Goal: Task Accomplishment & Management: Use online tool/utility

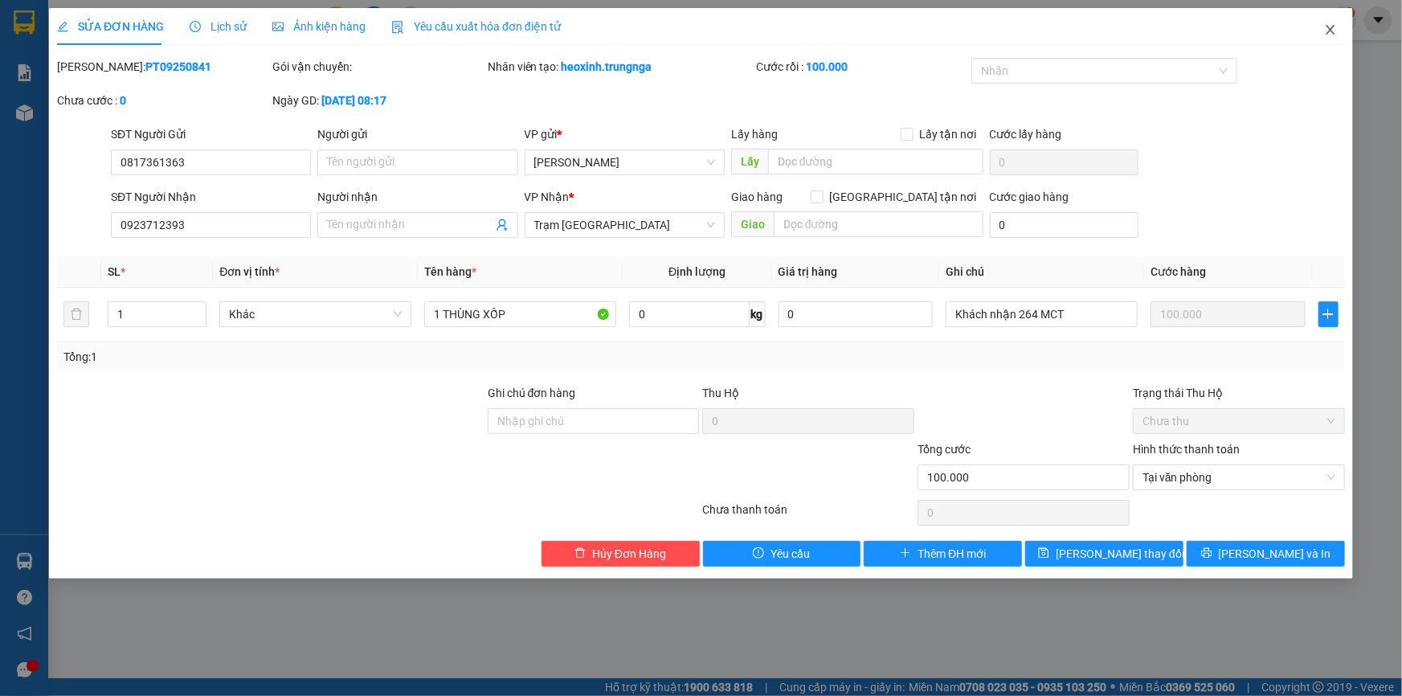
drag, startPoint x: 1334, startPoint y: 27, endPoint x: 346, endPoint y: 3, distance: 987.7
click at [1334, 27] on icon "close" at bounding box center [1330, 30] width 9 height 10
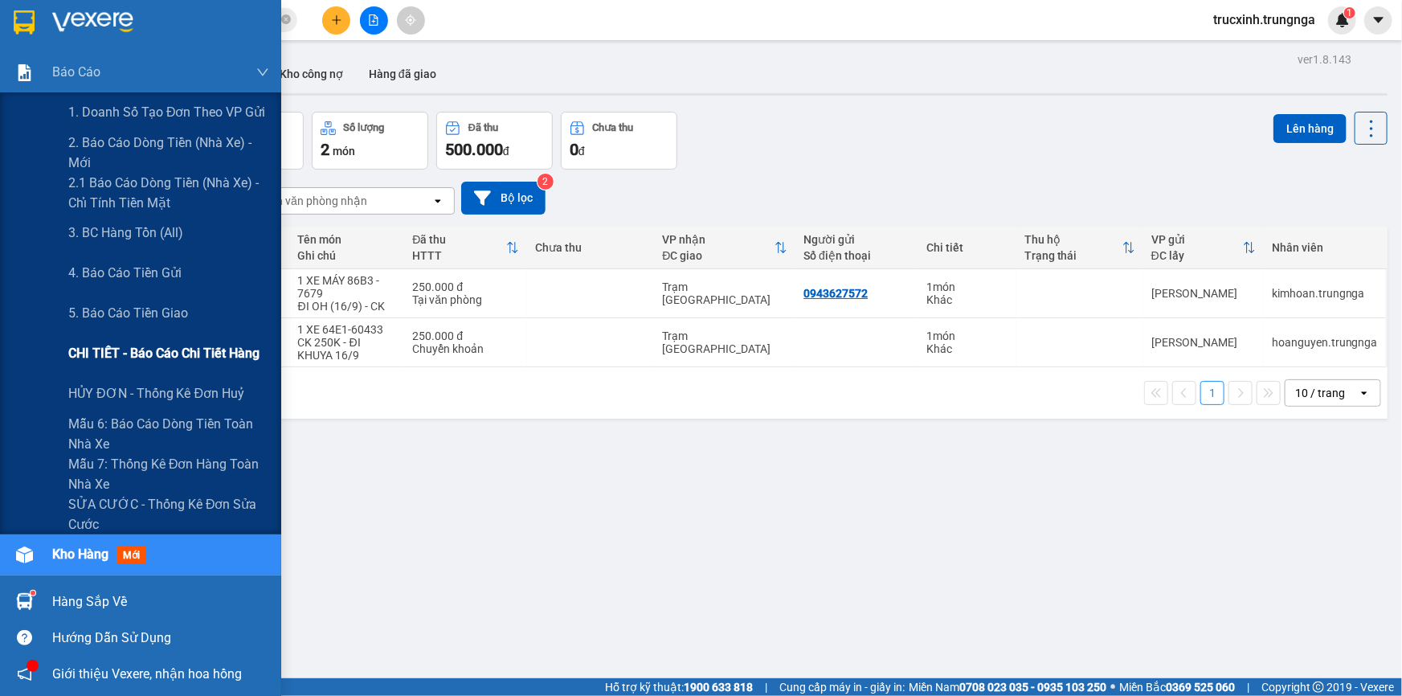
click at [157, 349] on span "CHI TIẾT - Báo cáo chi tiết hàng" at bounding box center [163, 353] width 191 height 20
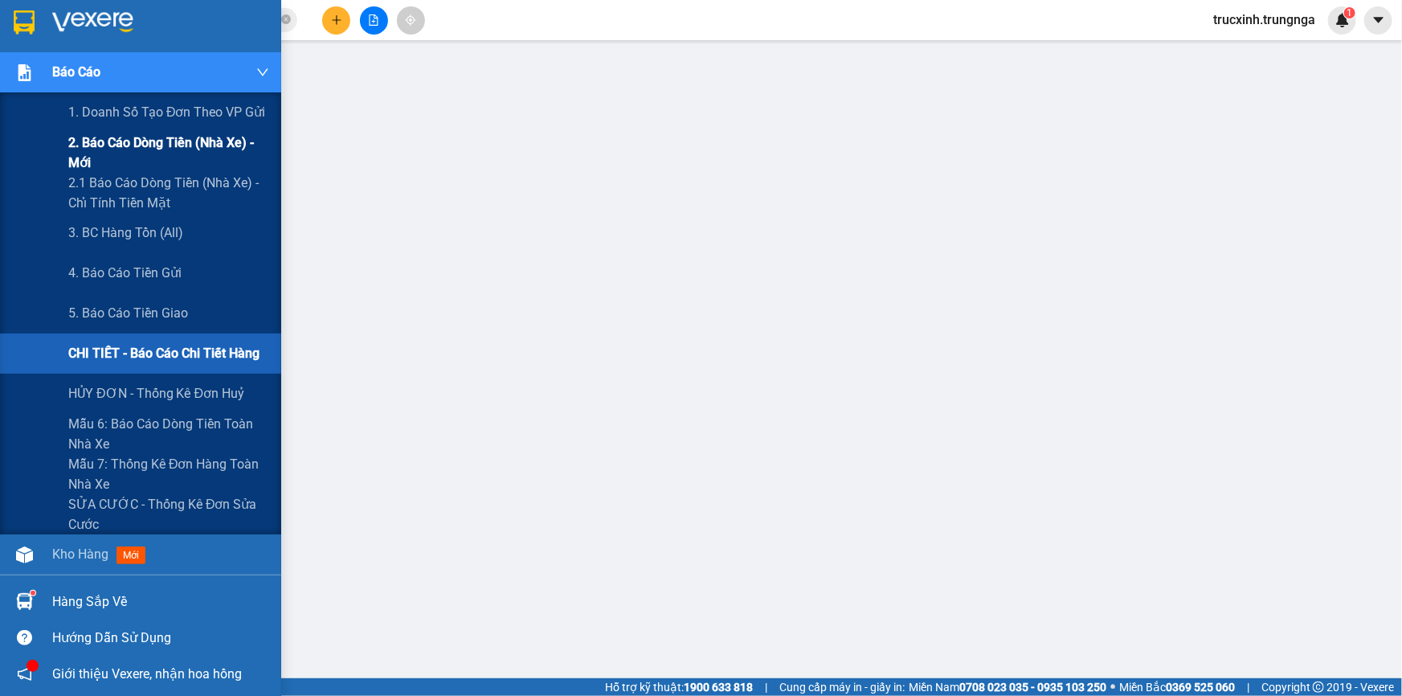
click at [156, 141] on span "2. Báo cáo dòng tiền (nhà xe) - mới" at bounding box center [168, 153] width 201 height 40
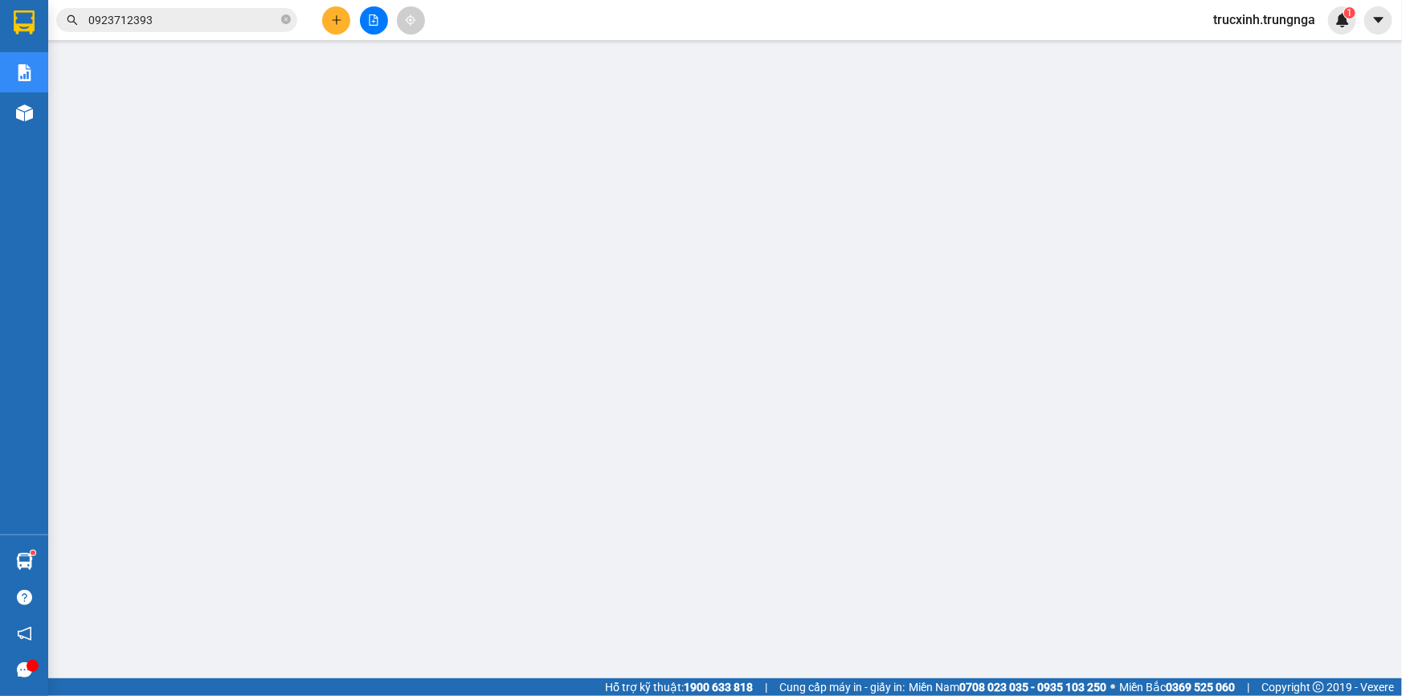
click at [184, 23] on input "0923712393" at bounding box center [183, 20] width 190 height 18
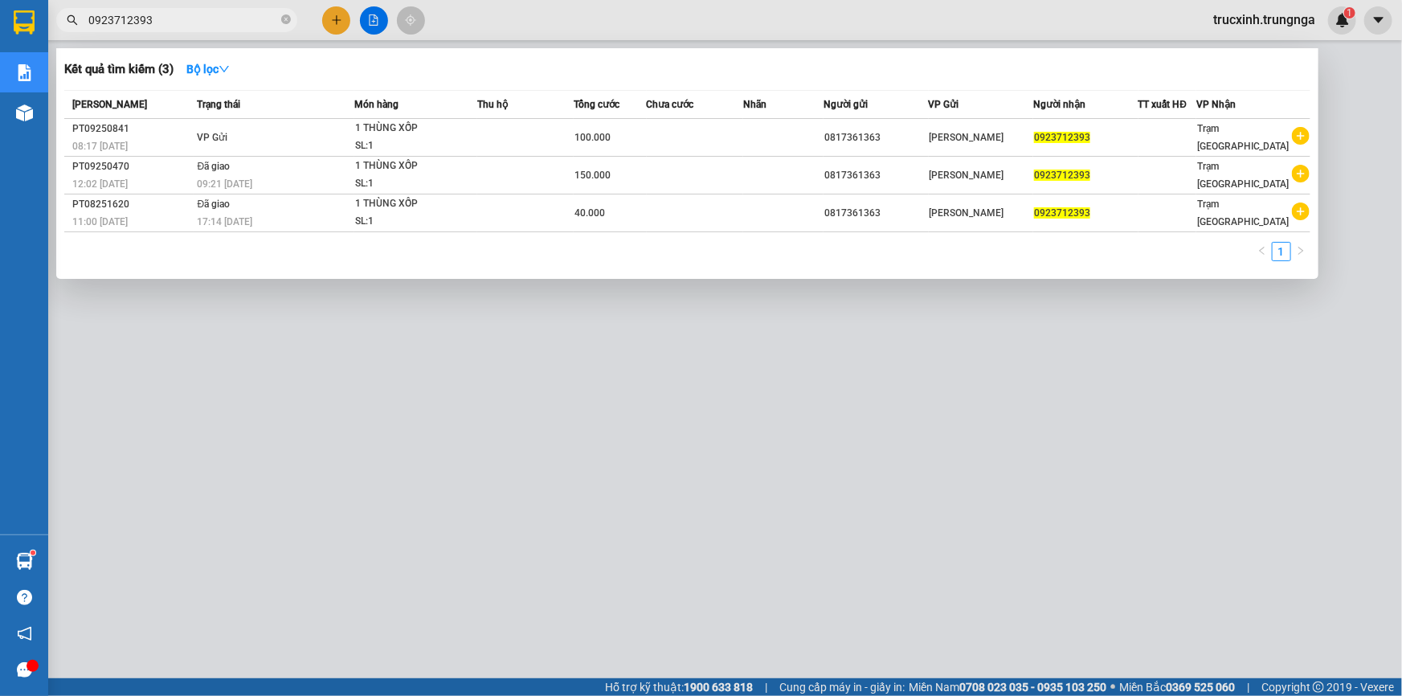
click at [184, 23] on input "0923712393" at bounding box center [183, 20] width 190 height 18
click at [1362, 83] on div at bounding box center [701, 348] width 1402 height 696
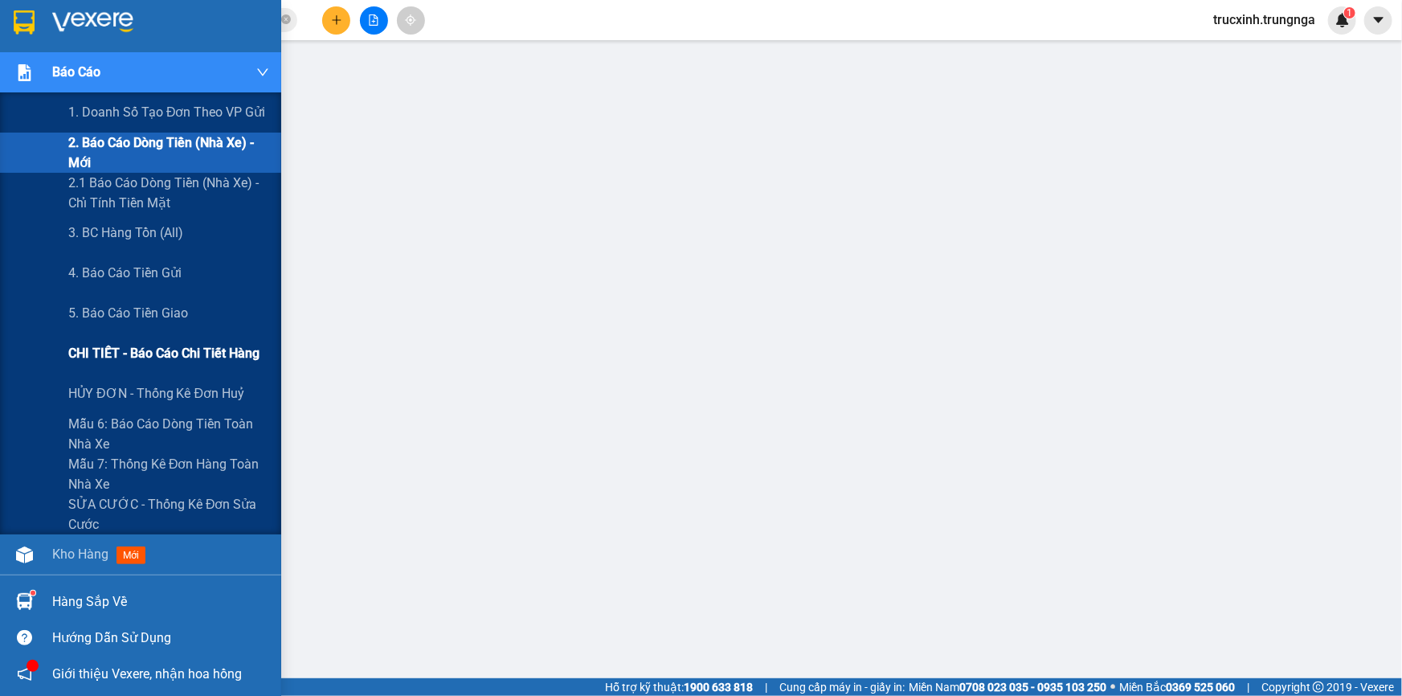
click at [122, 351] on span "CHI TIẾT - Báo cáo chi tiết hàng" at bounding box center [163, 353] width 191 height 20
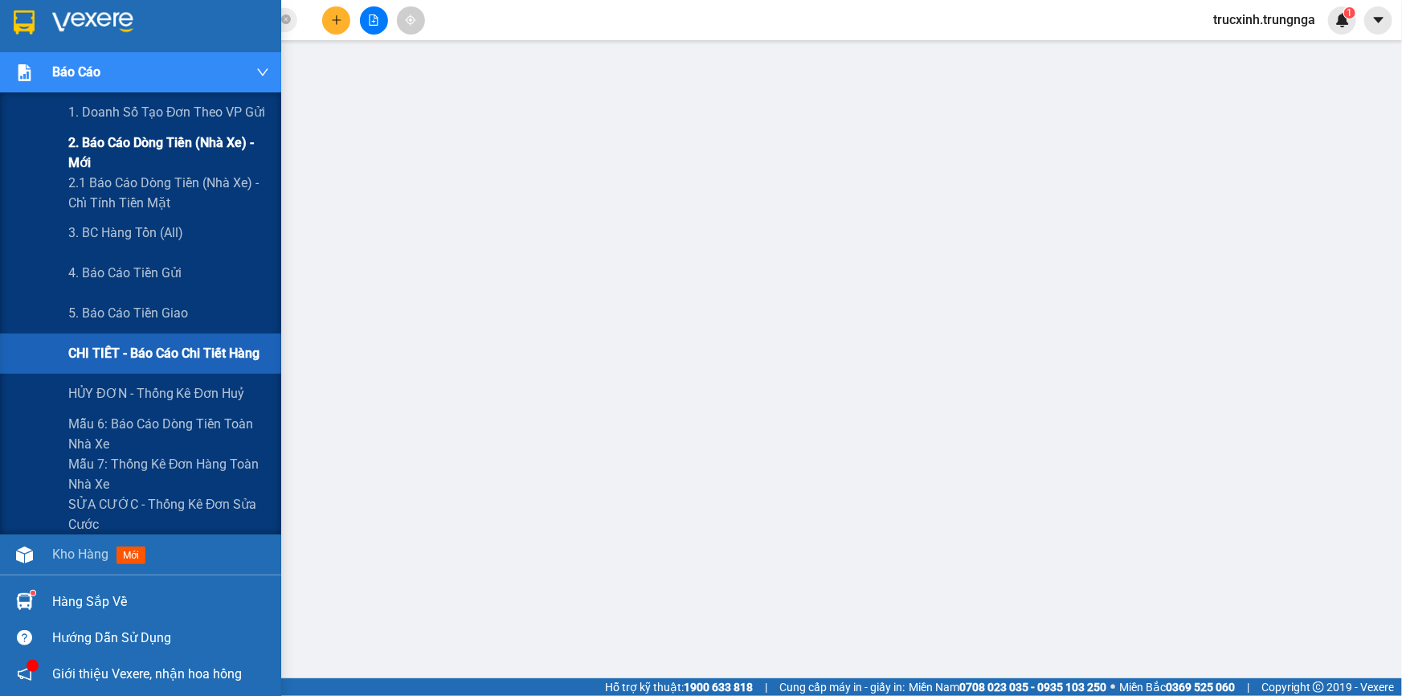
click at [105, 149] on span "2. Báo cáo dòng tiền (nhà xe) - mới" at bounding box center [168, 153] width 201 height 40
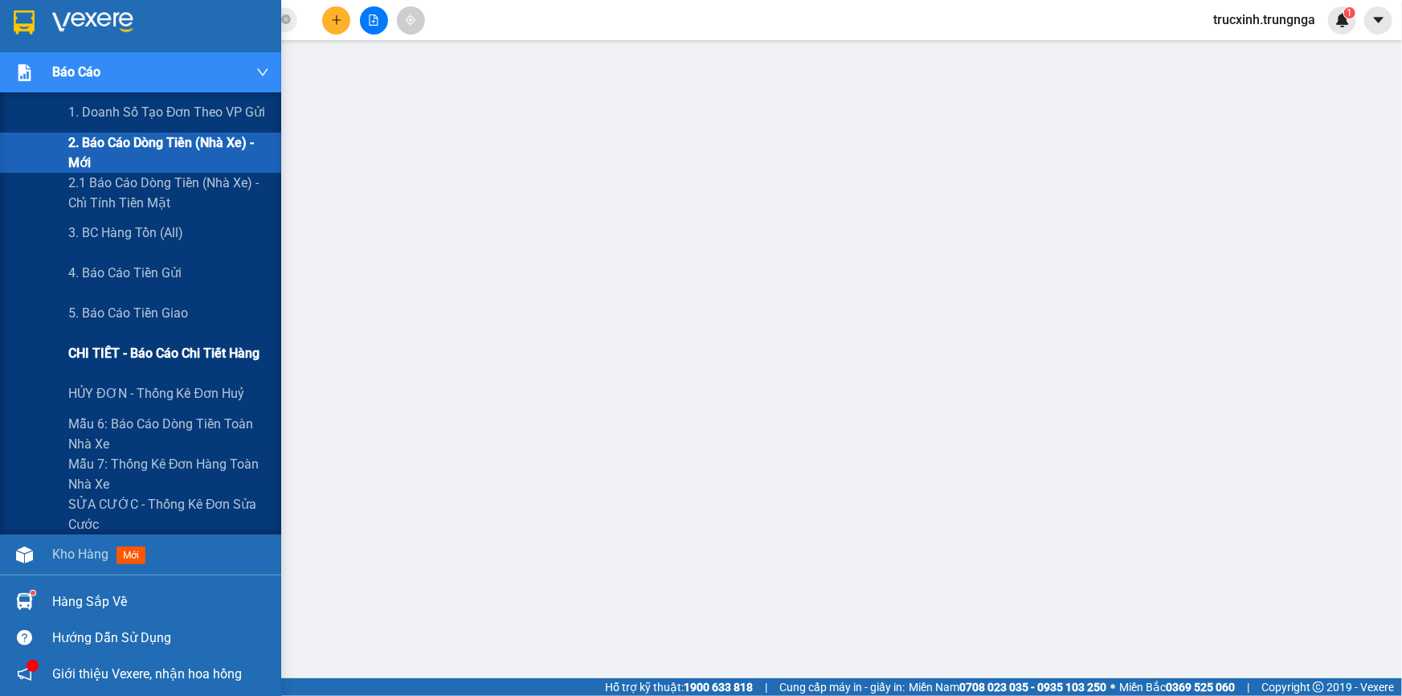
click at [136, 349] on span "CHI TIẾT - Báo cáo chi tiết hàng" at bounding box center [163, 353] width 191 height 20
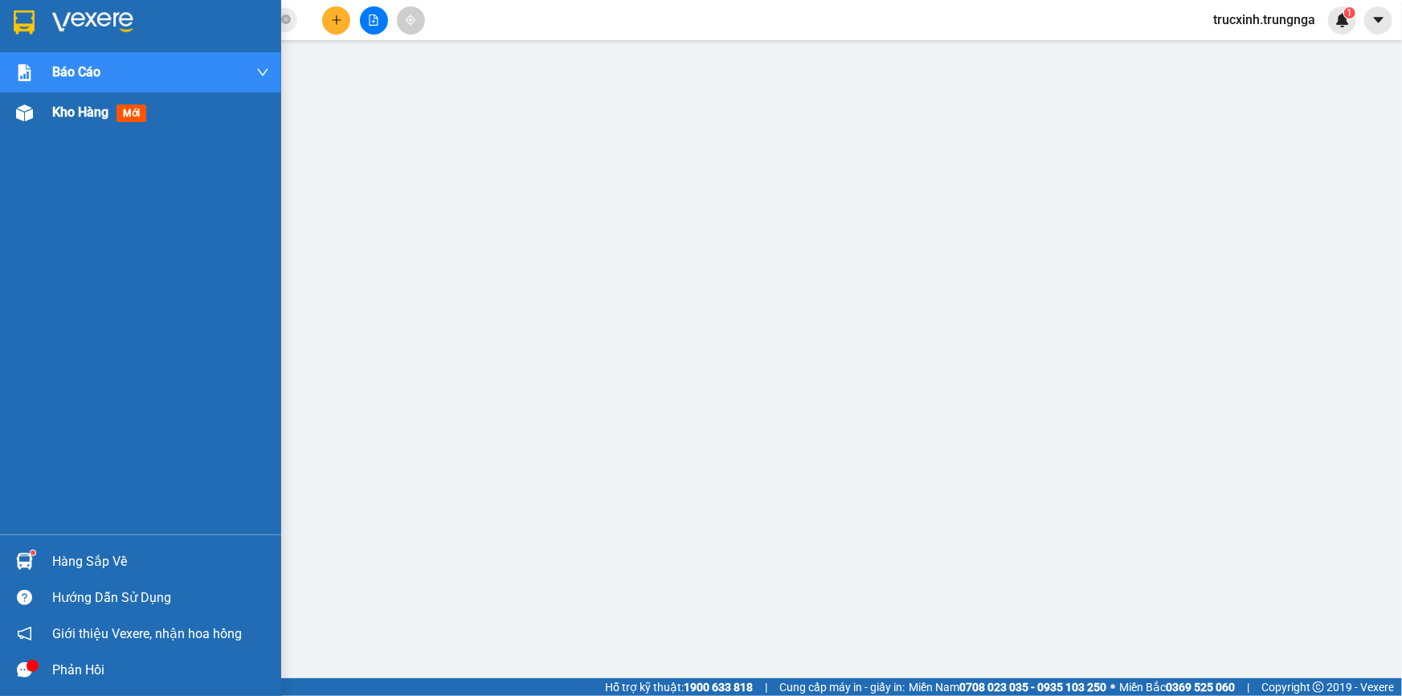
click at [19, 103] on div at bounding box center [24, 113] width 28 height 28
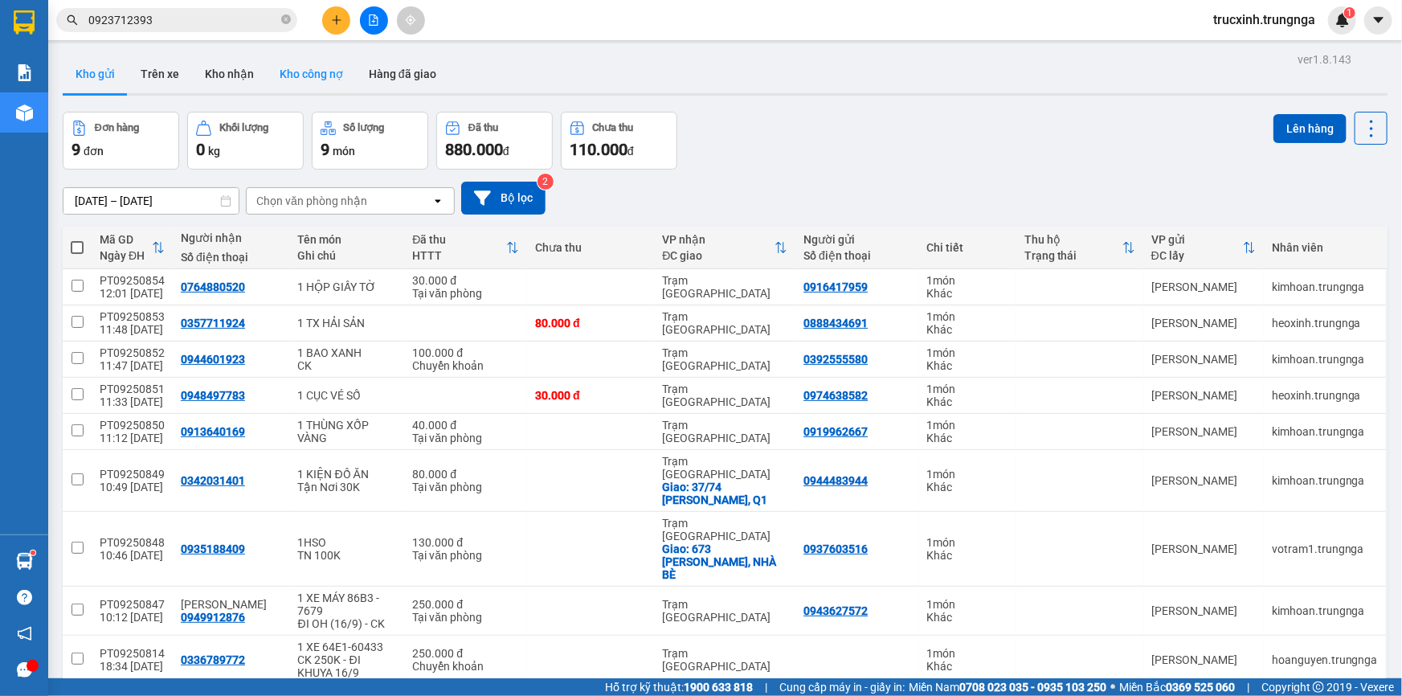
drag, startPoint x: 225, startPoint y: 76, endPoint x: 262, endPoint y: 75, distance: 37.0
click at [225, 75] on button "Kho nhận" at bounding box center [229, 74] width 75 height 39
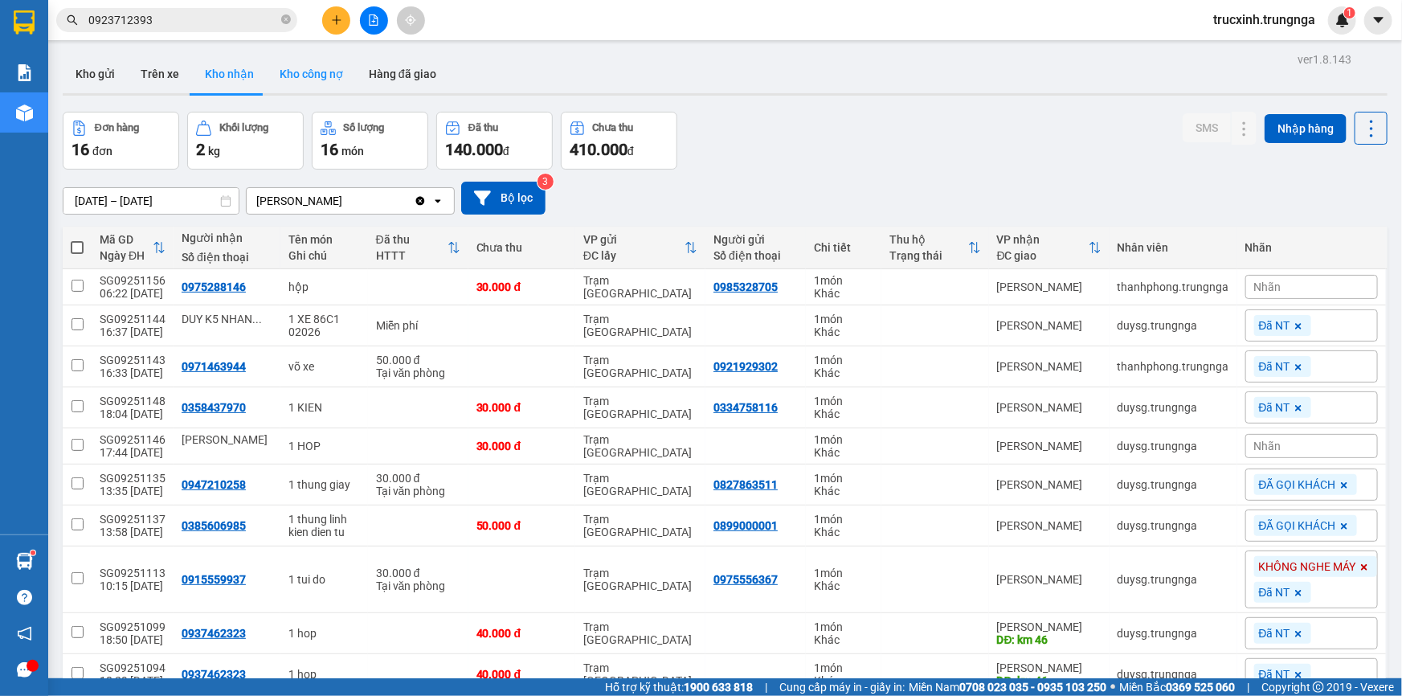
click at [329, 68] on button "Kho công nợ" at bounding box center [311, 74] width 89 height 39
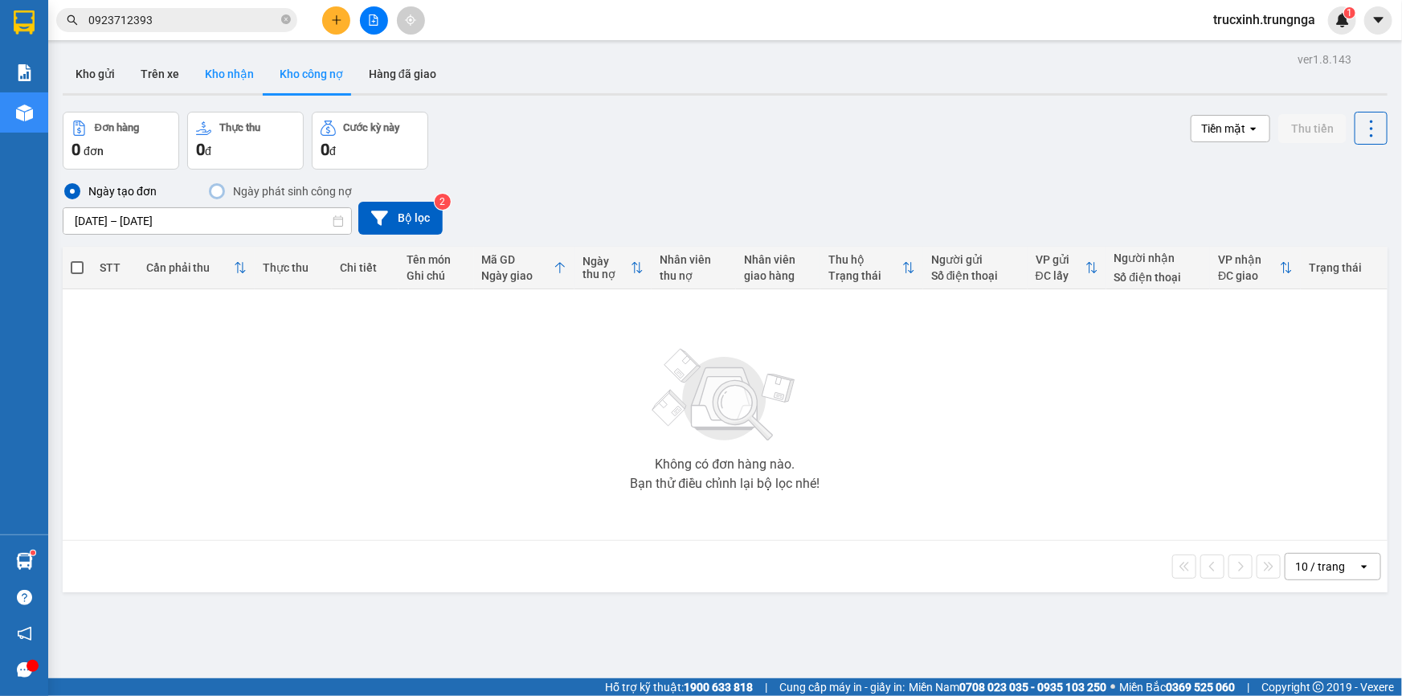
click at [236, 63] on button "Kho nhận" at bounding box center [229, 74] width 75 height 39
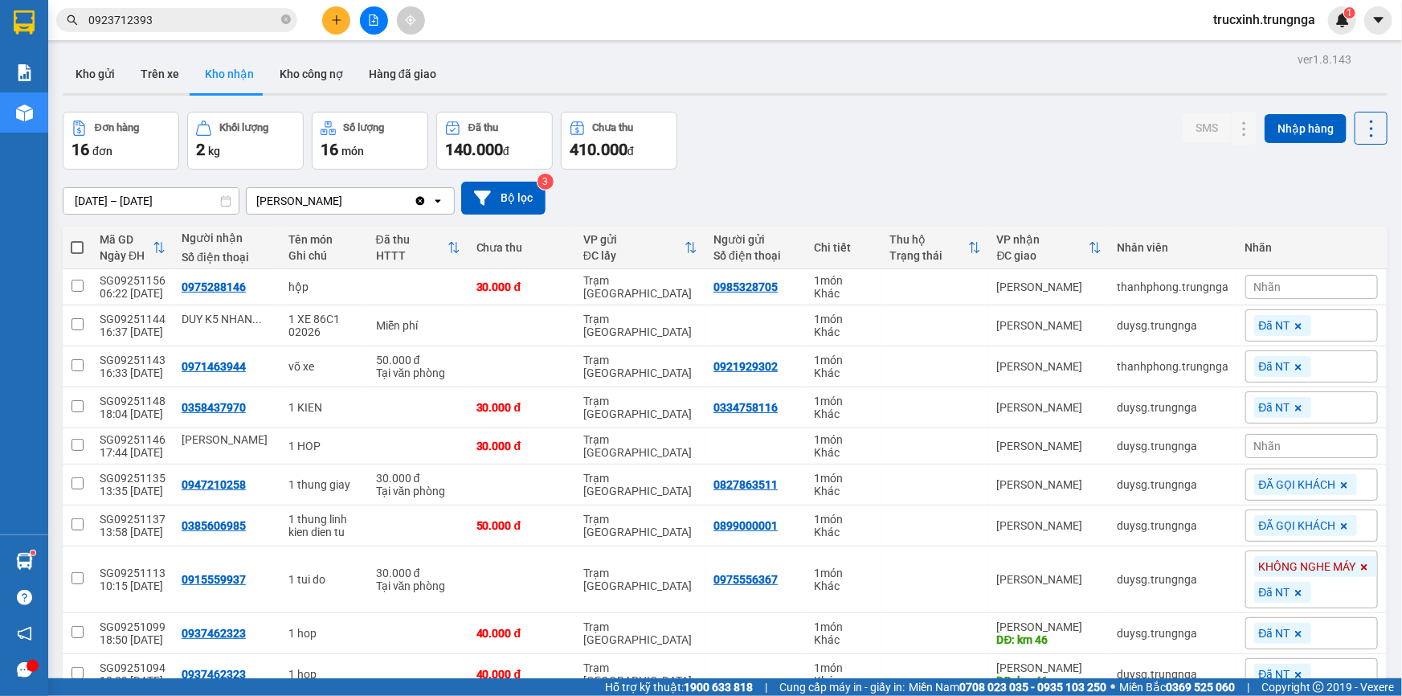
click at [165, 204] on input "[DATE] – [DATE]" at bounding box center [150, 201] width 175 height 26
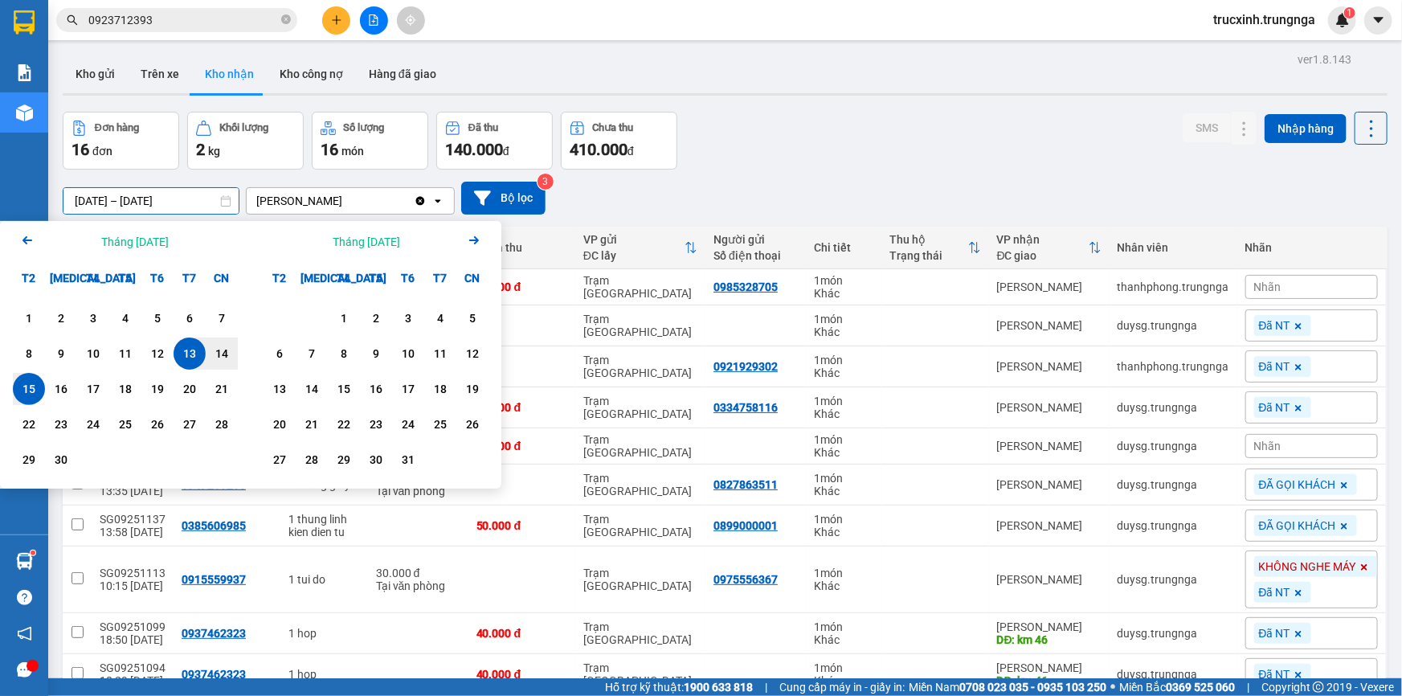
click at [19, 241] on icon "Arrow Left" at bounding box center [27, 240] width 19 height 19
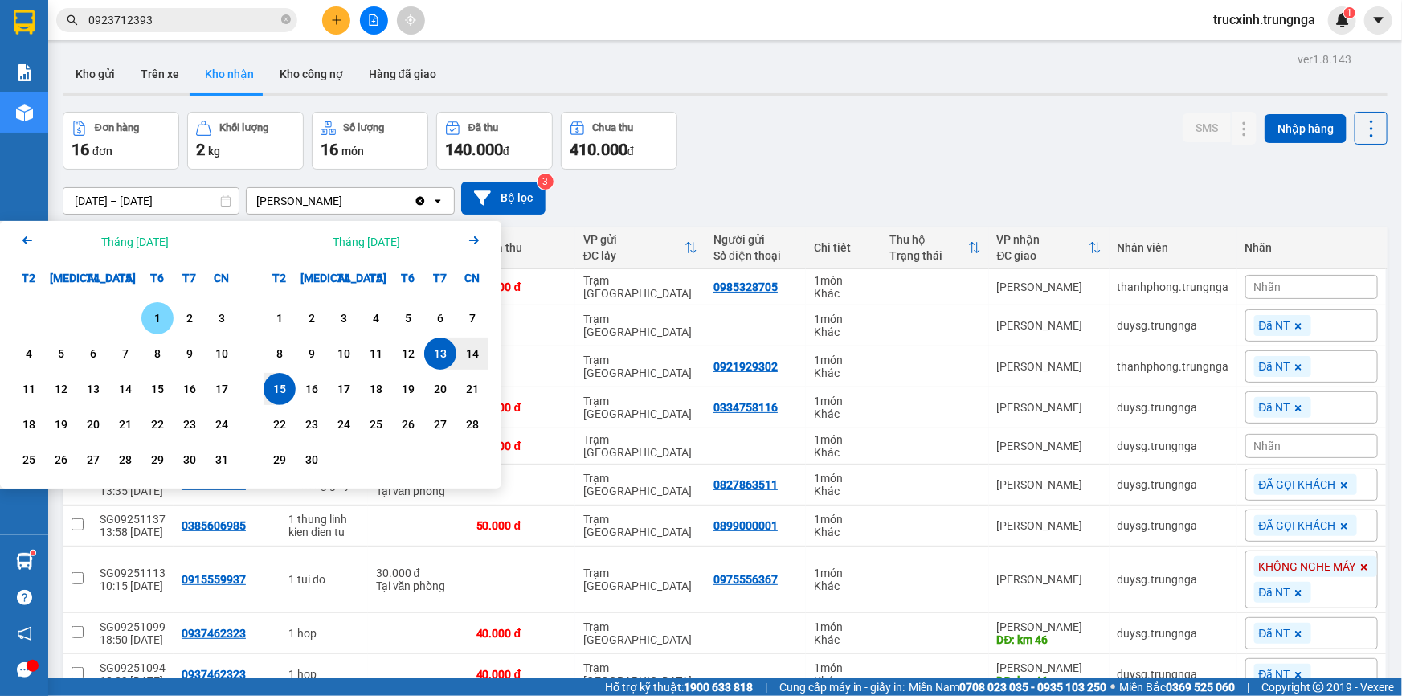
click at [159, 319] on div "1" at bounding box center [157, 318] width 22 height 19
click at [182, 200] on input "[DATE] – / /" at bounding box center [150, 201] width 175 height 26
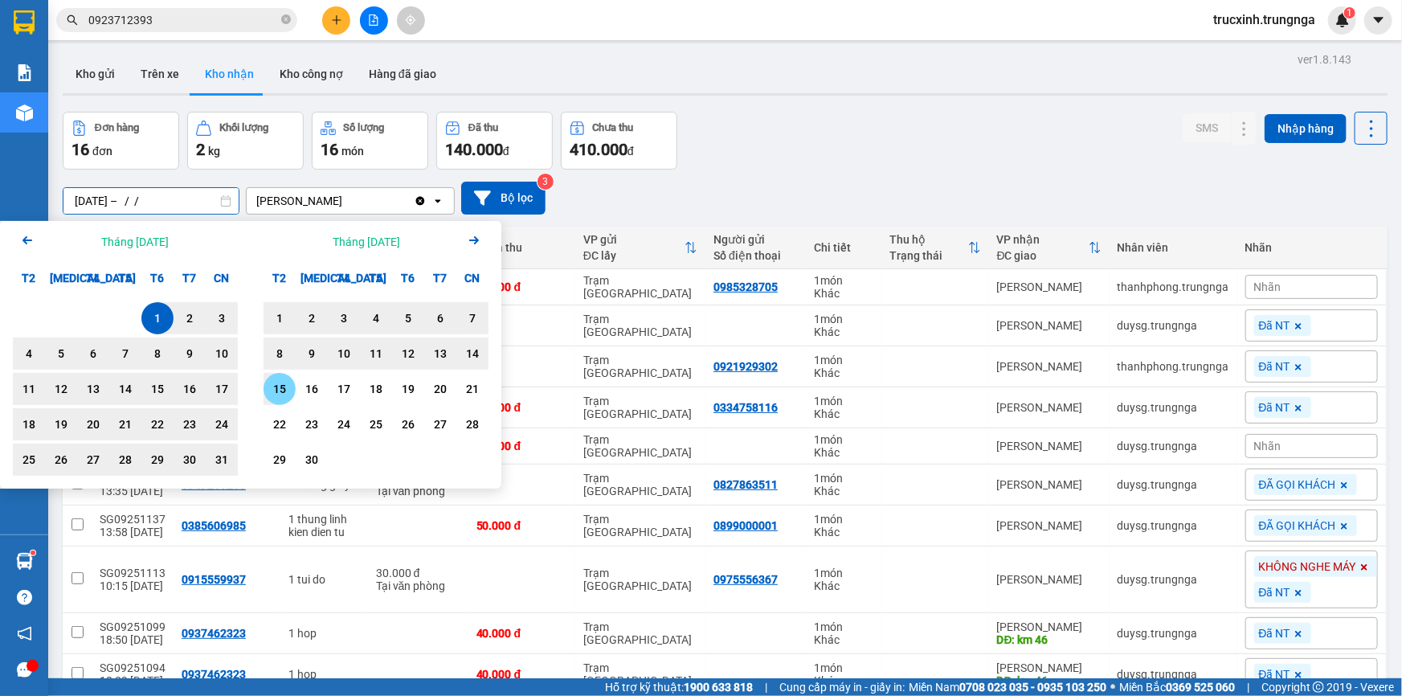
click at [287, 384] on div "15" at bounding box center [279, 388] width 22 height 19
type input "[DATE] – [DATE]"
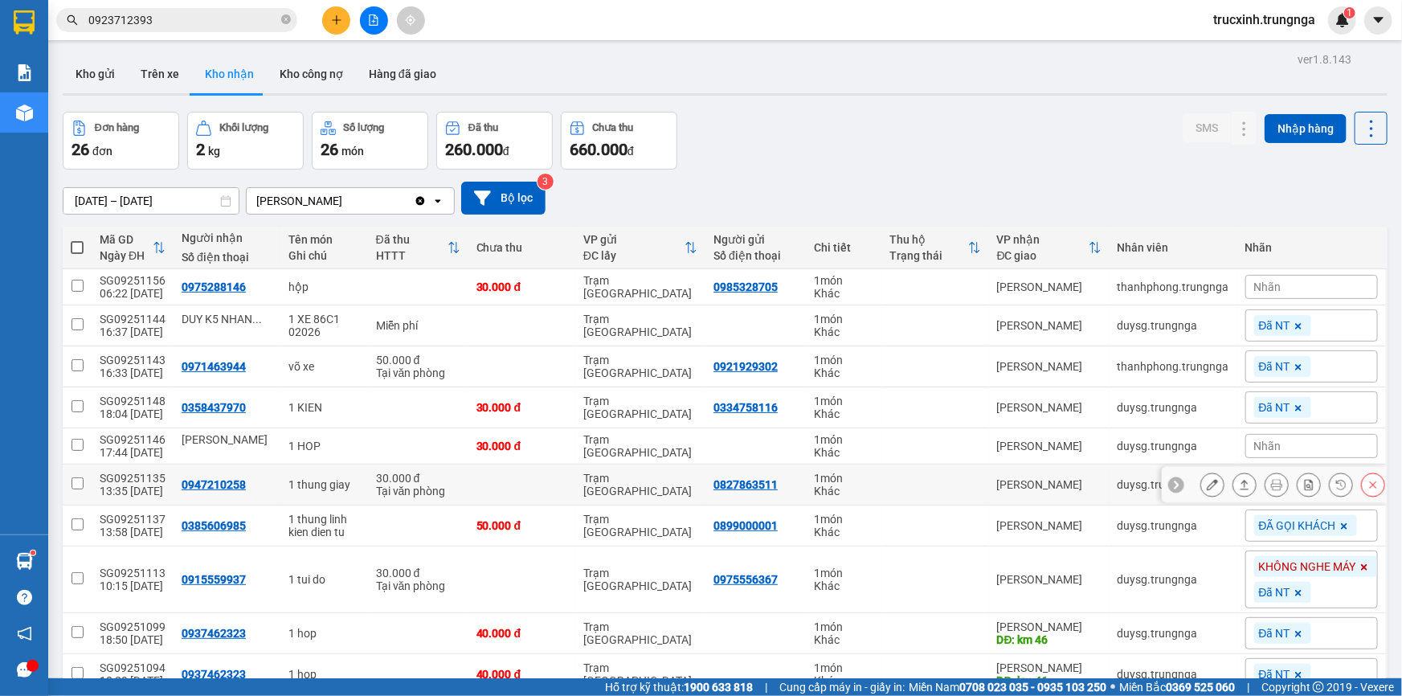
scroll to position [80, 0]
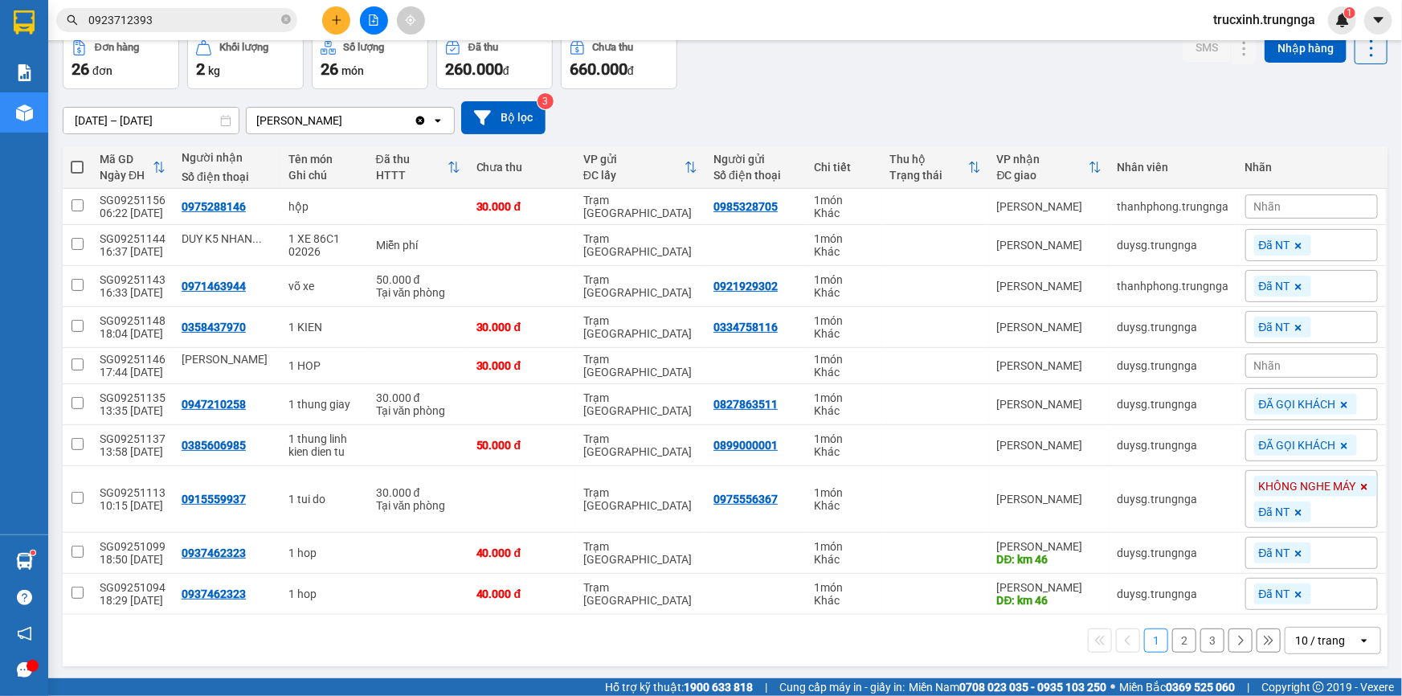
click at [1302, 646] on div "10 / trang" at bounding box center [1322, 640] width 72 height 26
click at [1320, 601] on span "100 / trang" at bounding box center [1315, 603] width 58 height 16
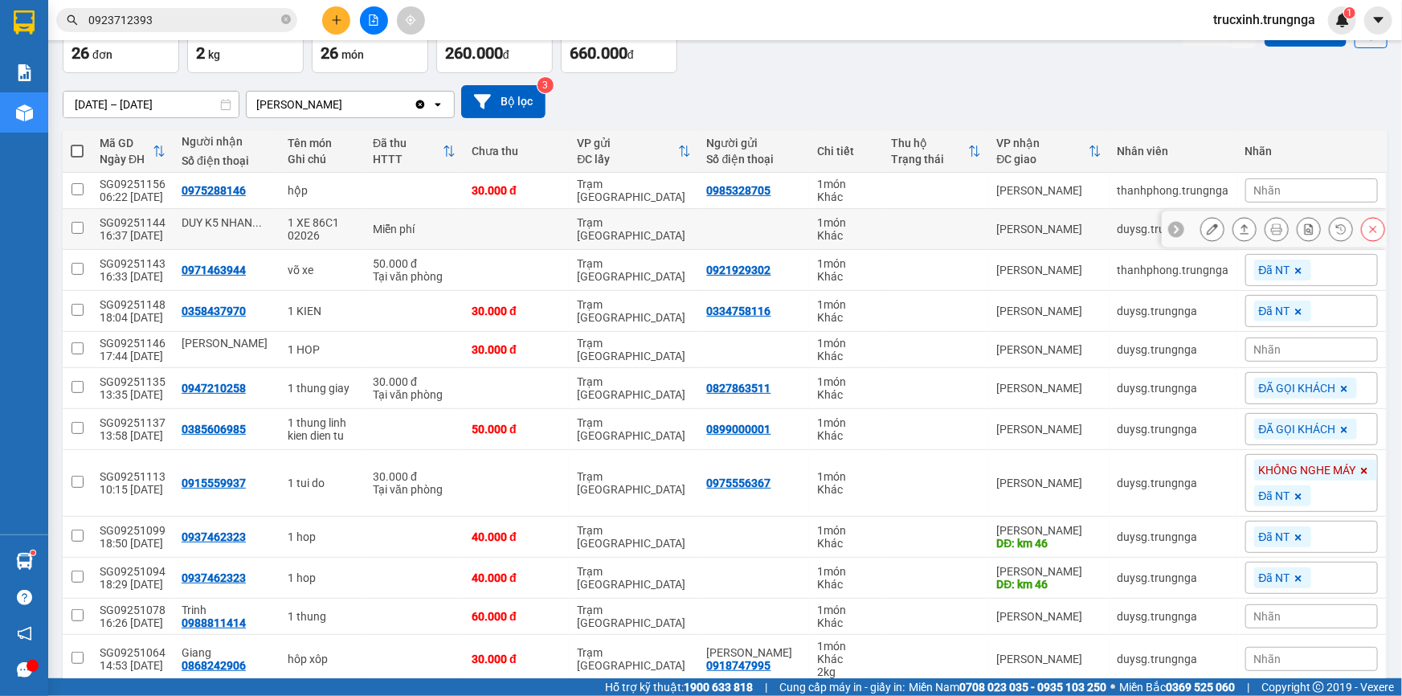
scroll to position [0, 0]
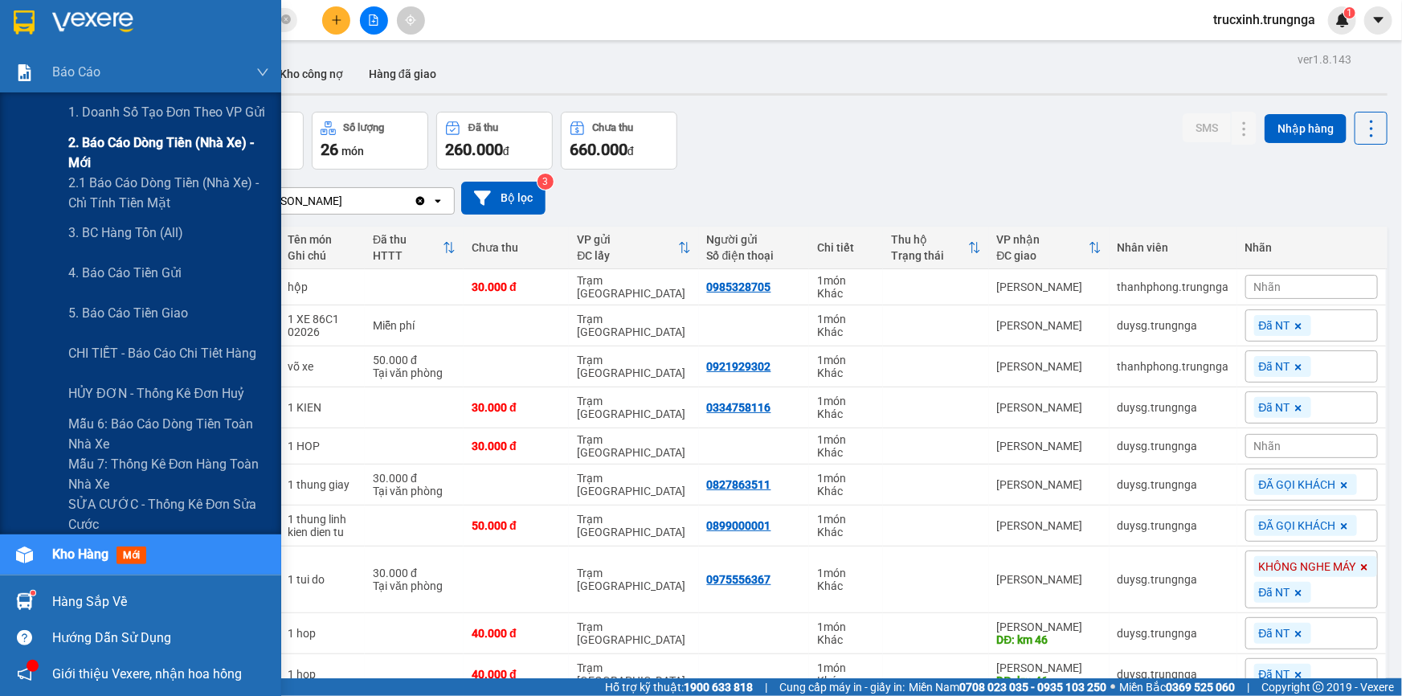
click at [129, 139] on span "2. Báo cáo dòng tiền (nhà xe) - mới" at bounding box center [168, 153] width 201 height 40
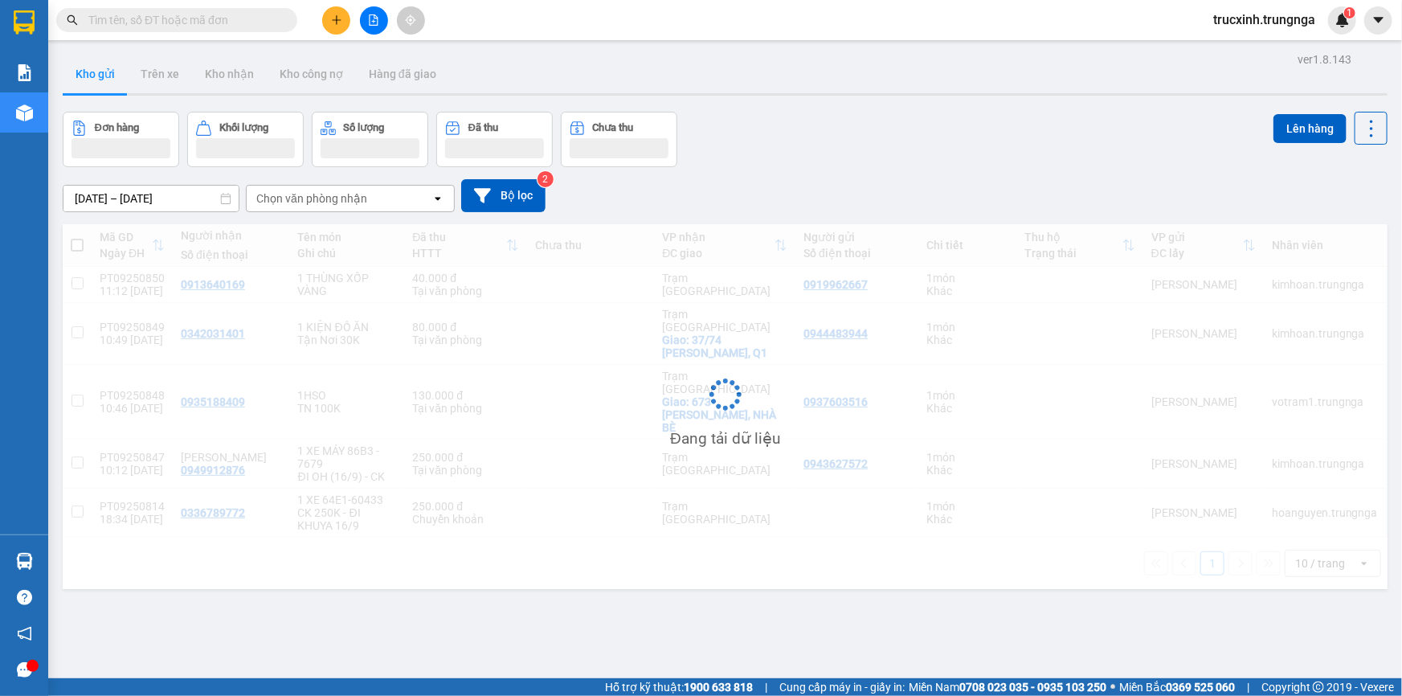
click at [204, 23] on input "text" at bounding box center [183, 20] width 190 height 18
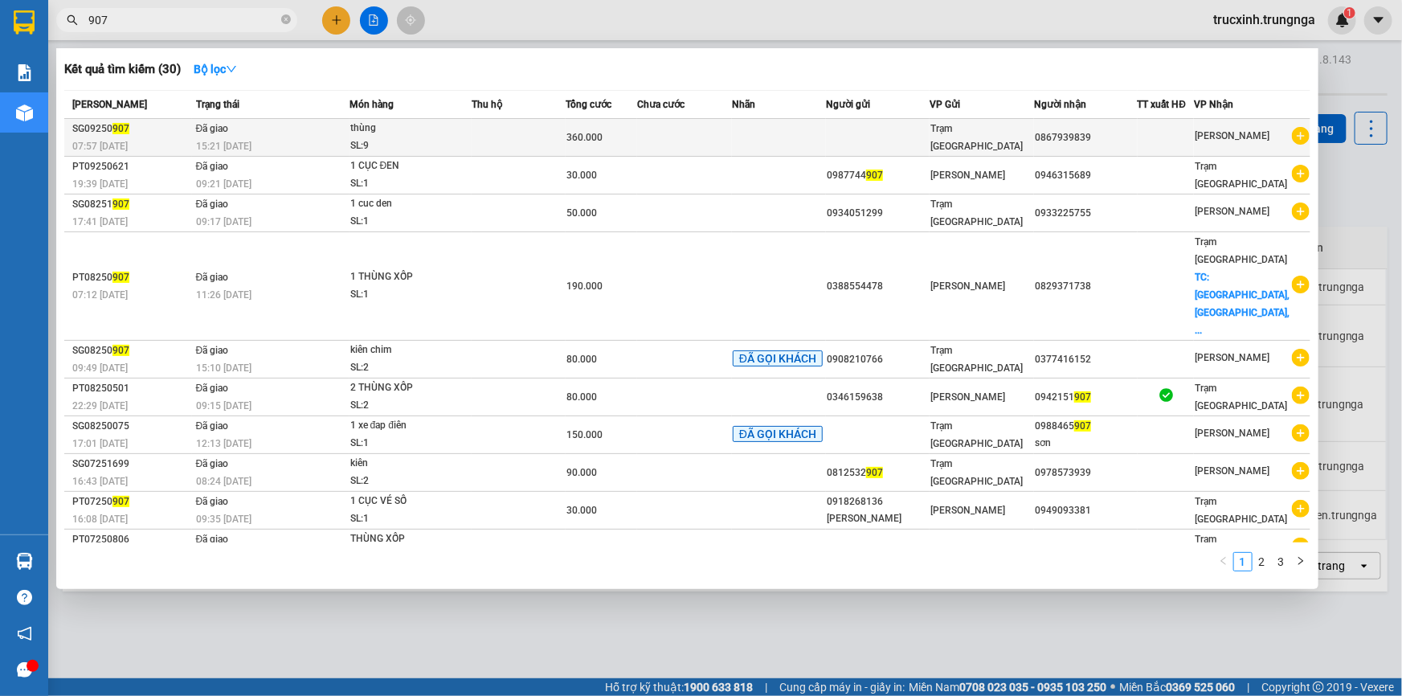
type input "907"
click at [333, 139] on div "15:21 [DATE]" at bounding box center [272, 146] width 153 height 18
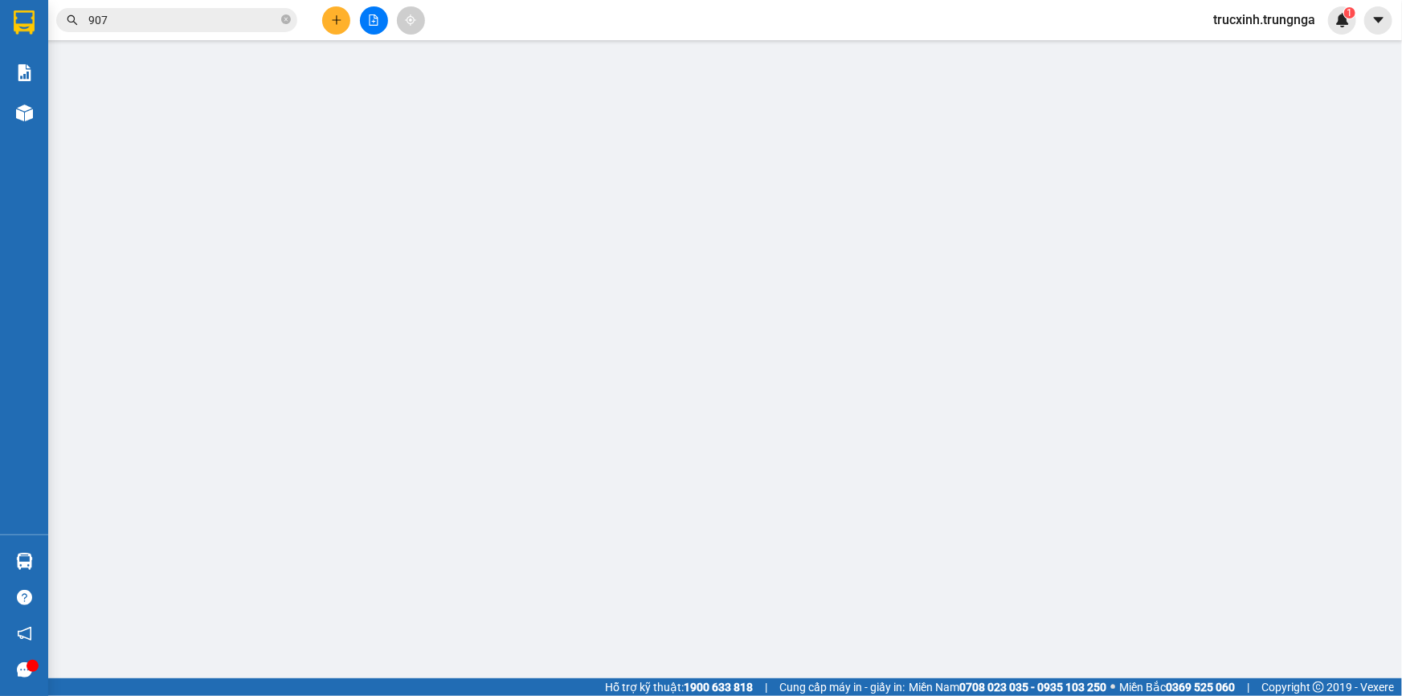
type input "0867939839"
type input "360.000"
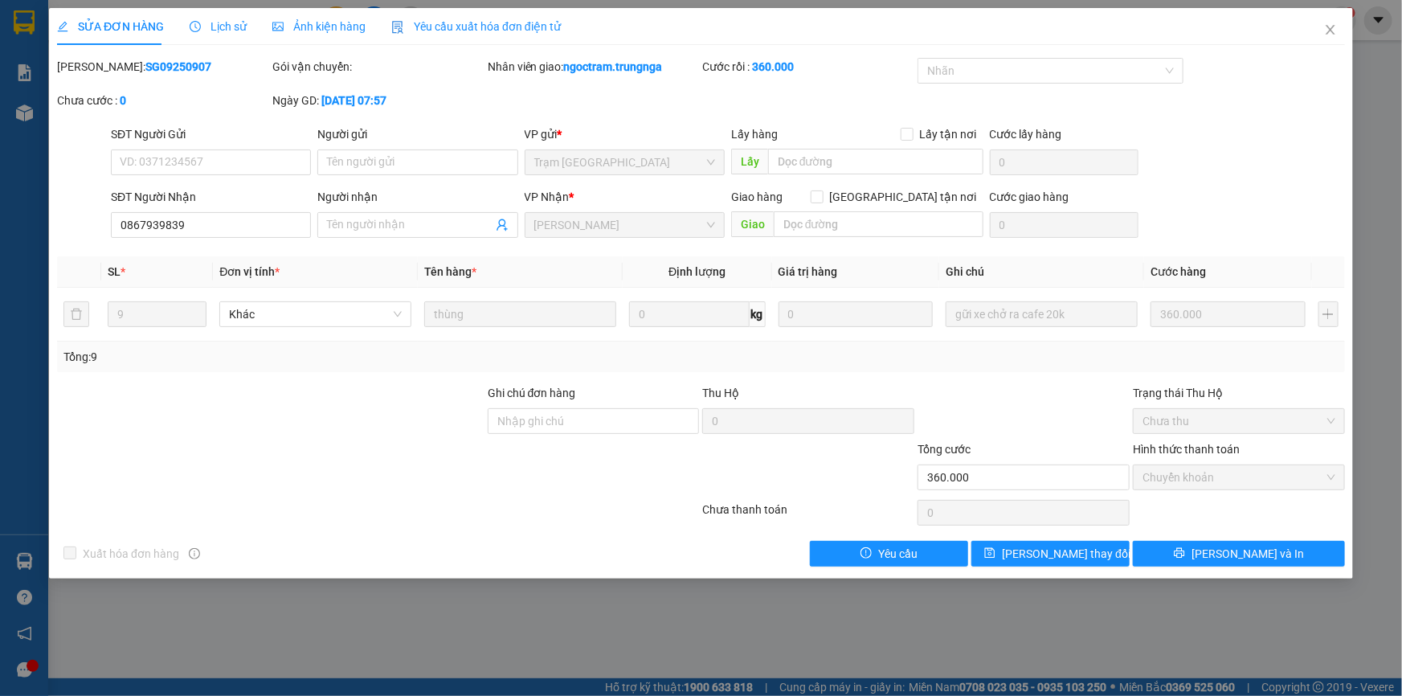
drag, startPoint x: 168, startPoint y: 67, endPoint x: 96, endPoint y: 69, distance: 71.5
click at [96, 69] on div "Mã ĐH: SG09250907" at bounding box center [163, 67] width 212 height 18
copy b "SG09250907"
click at [1332, 24] on icon "close" at bounding box center [1330, 29] width 13 height 13
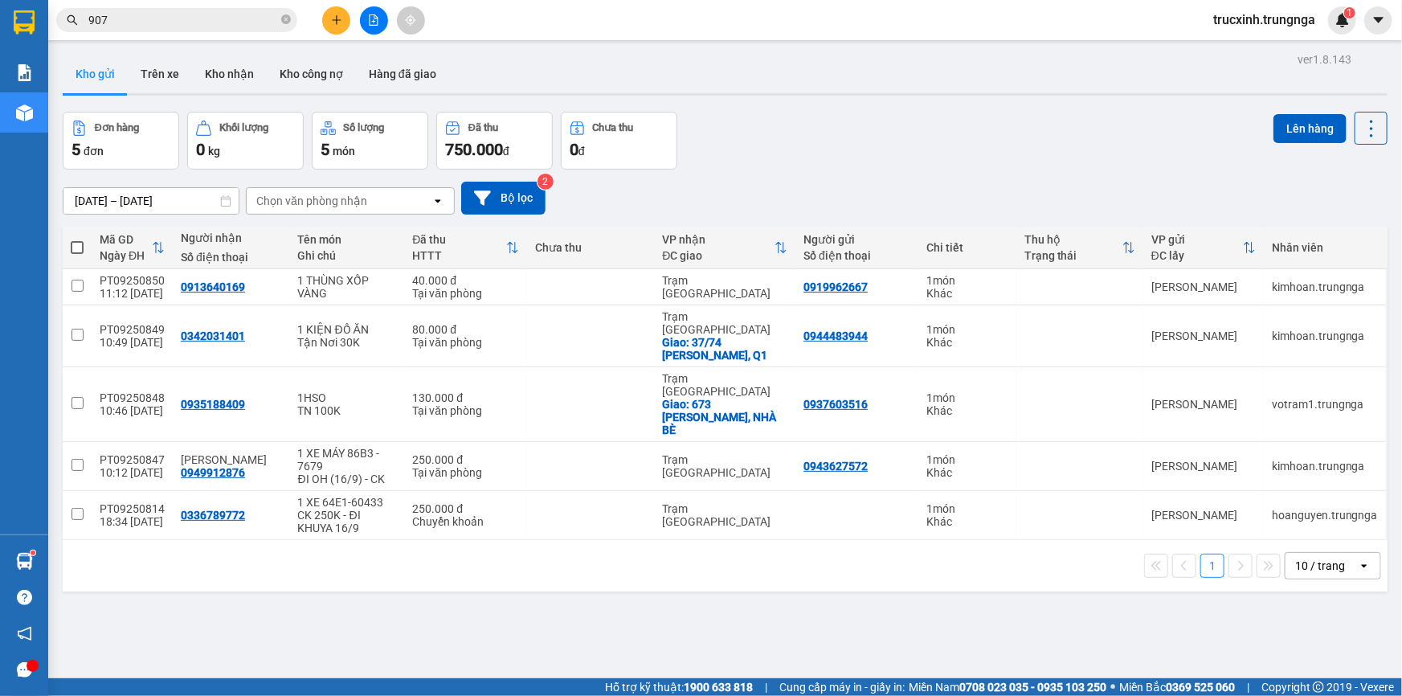
click at [207, 21] on input "907" at bounding box center [183, 20] width 190 height 18
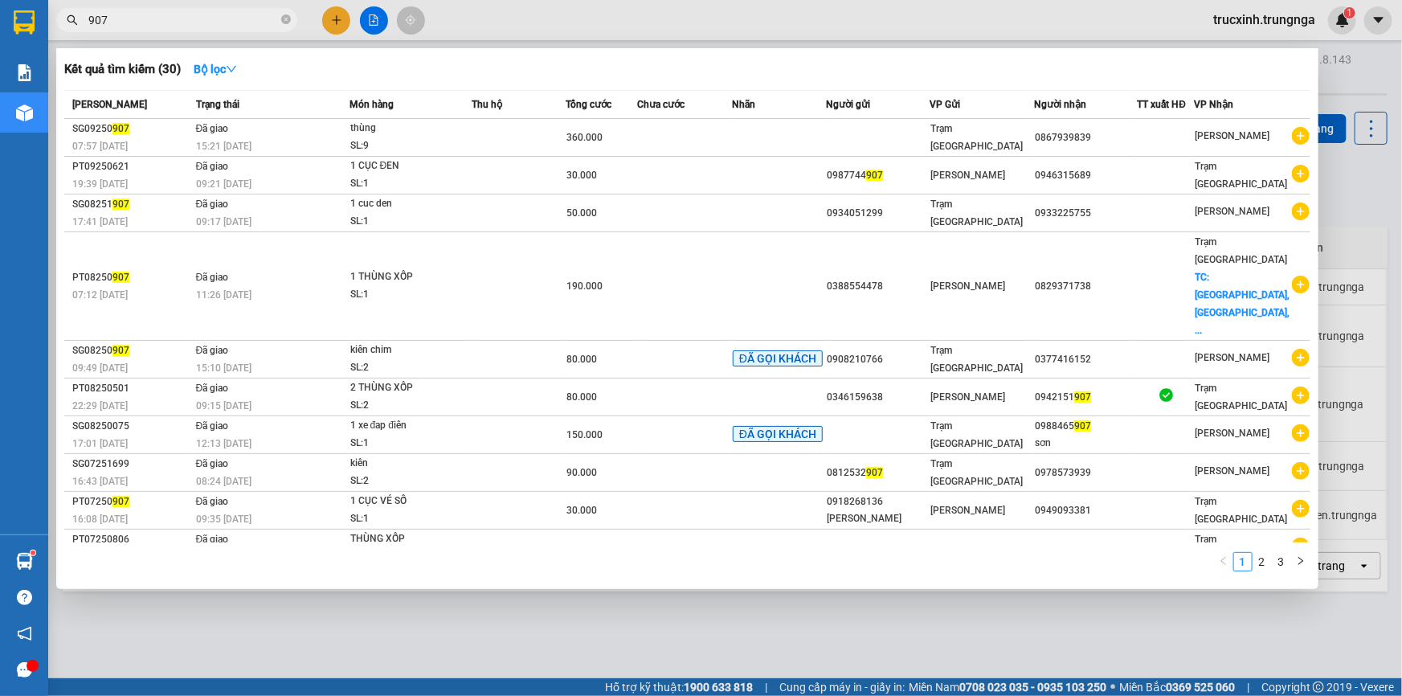
drag, startPoint x: 204, startPoint y: 16, endPoint x: 163, endPoint y: 16, distance: 41.0
click at [163, 16] on input "907" at bounding box center [183, 20] width 190 height 18
paste input "SG09251096"
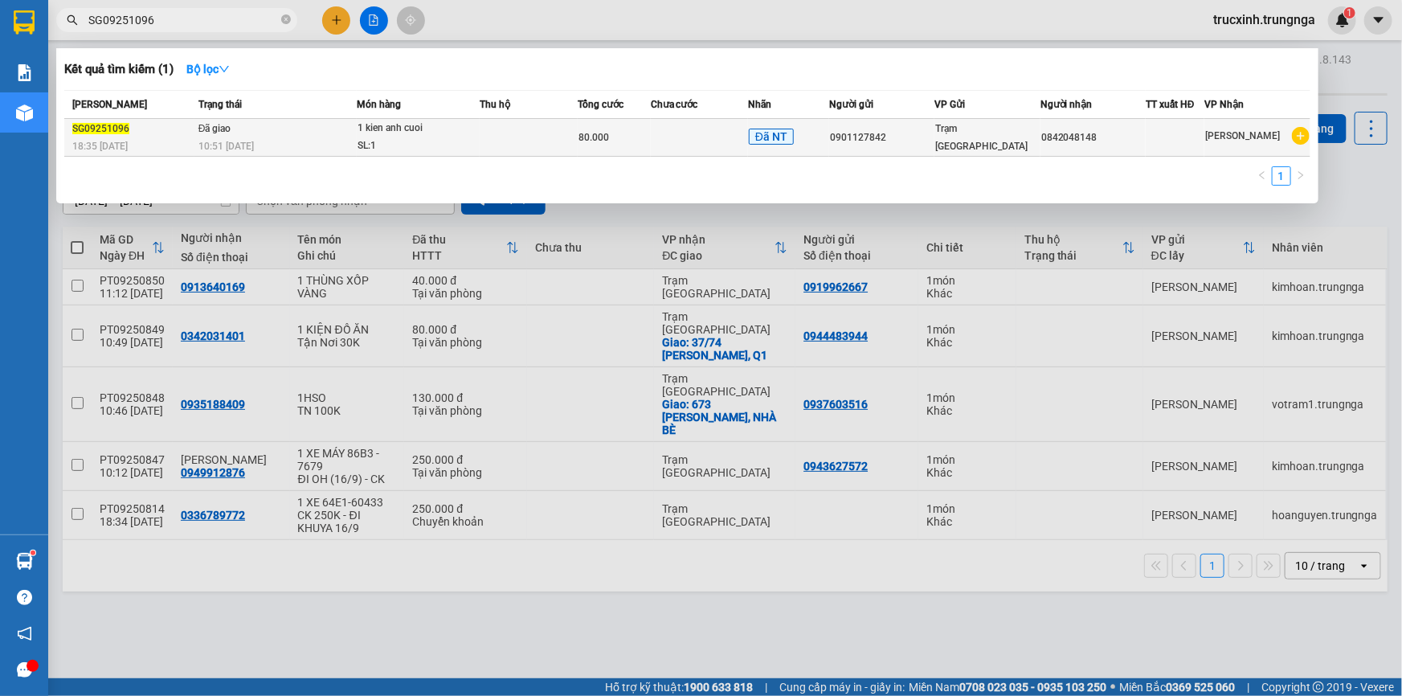
type input "SG09251096"
click at [287, 141] on div "10:51 - 14/09" at bounding box center [276, 146] width 157 height 18
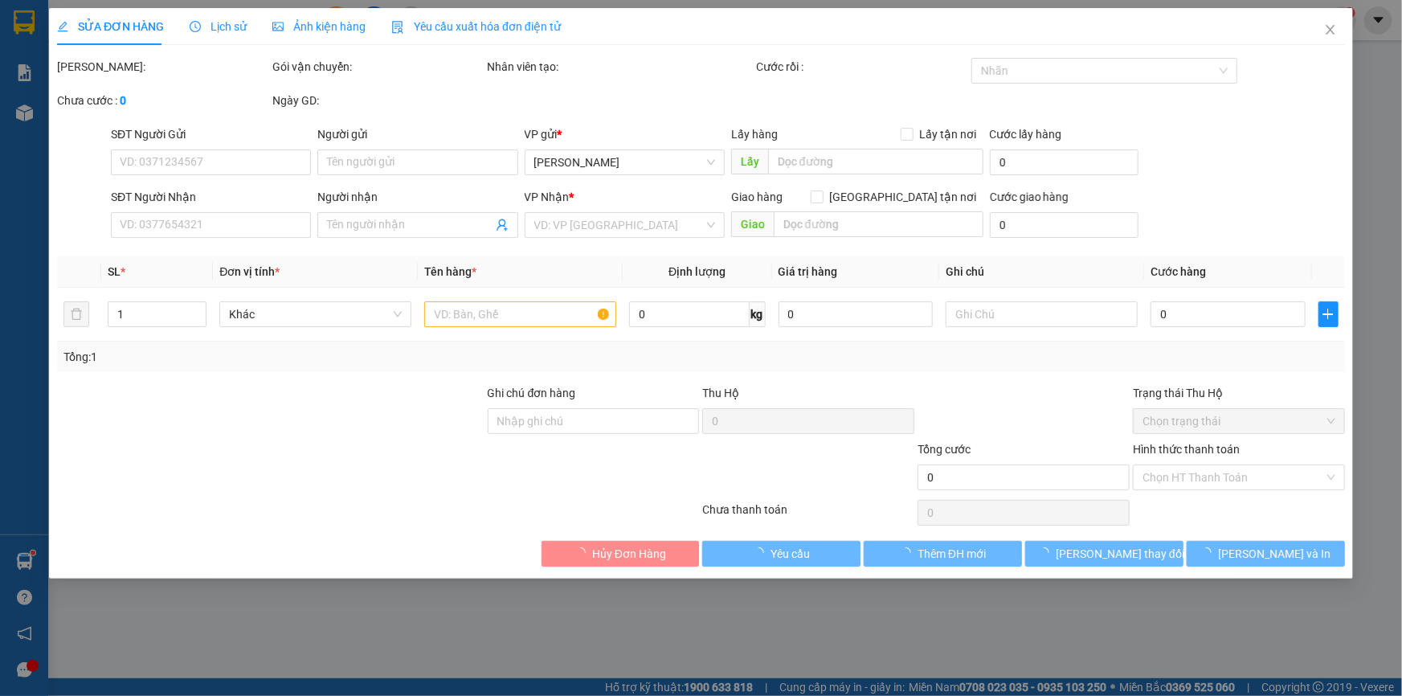
type input "0901127842"
type input "0842048148"
type input "80.000"
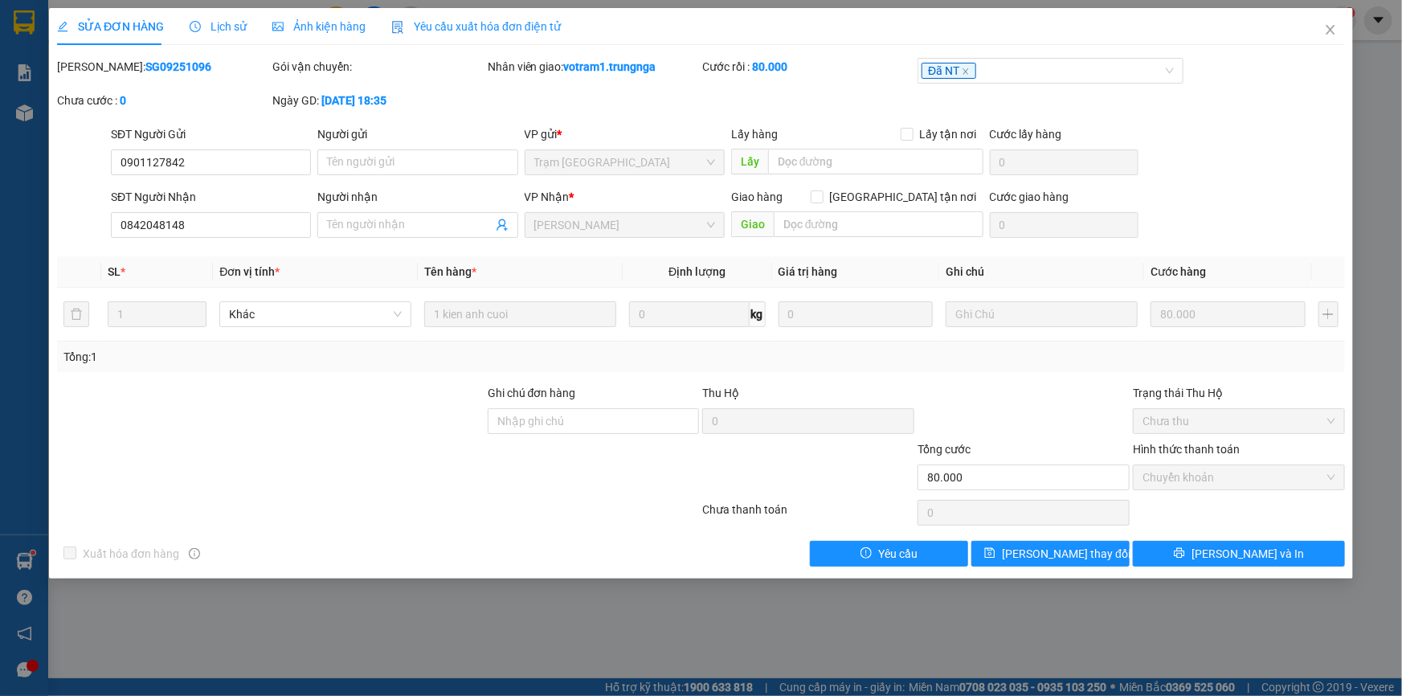
click at [235, 20] on span "Lịch sử" at bounding box center [218, 26] width 57 height 13
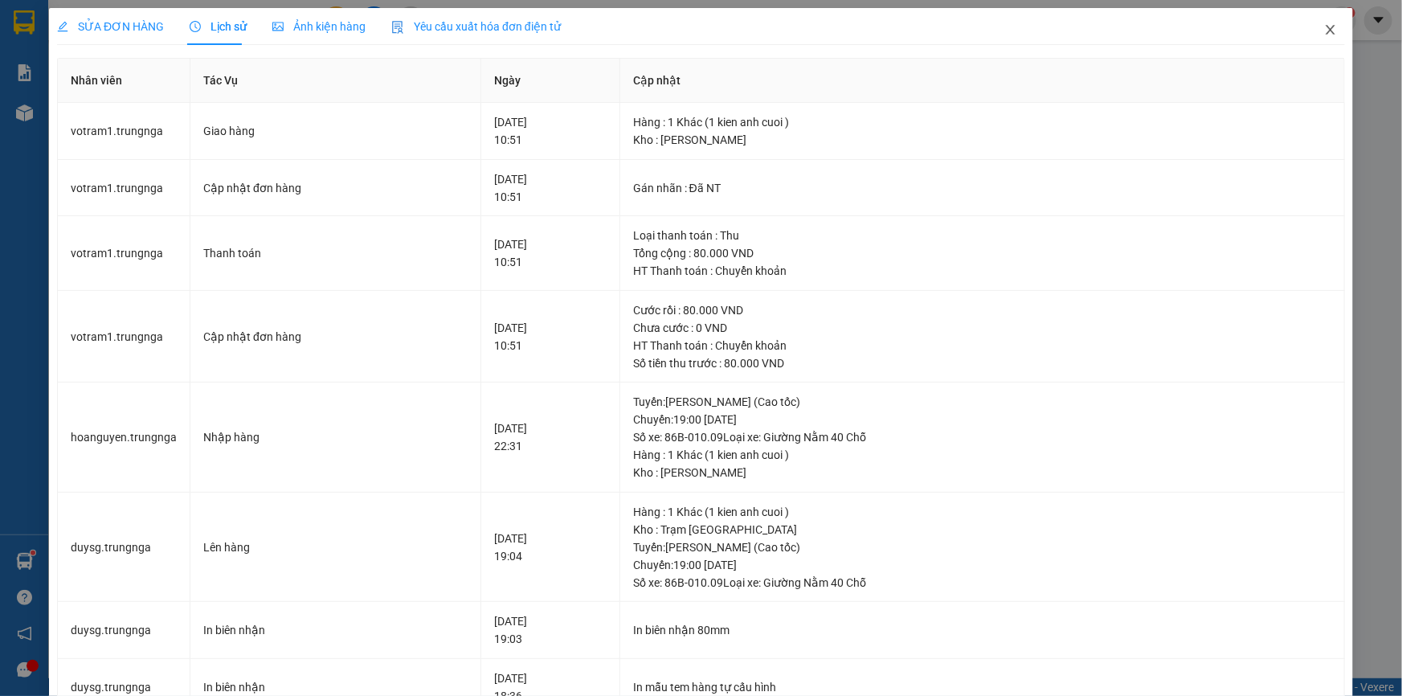
click at [1324, 35] on icon "close" at bounding box center [1330, 29] width 13 height 13
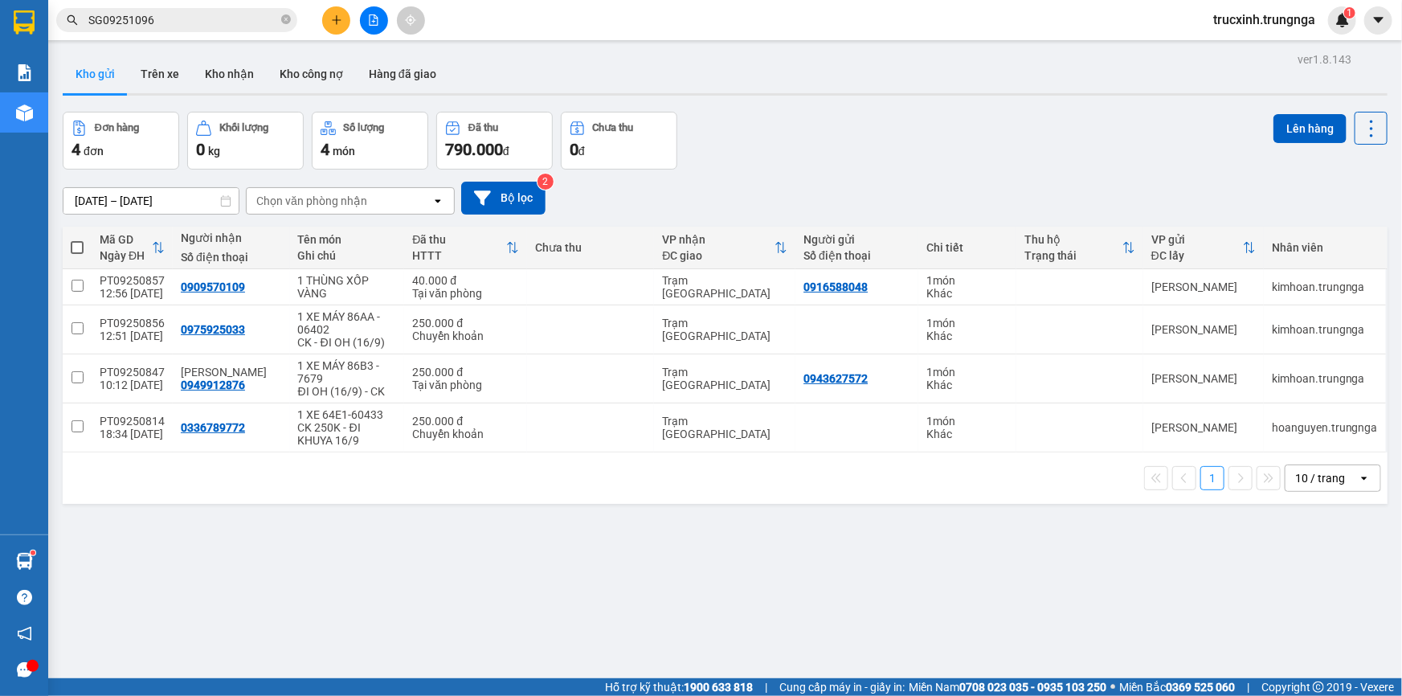
click at [197, 16] on input "SG09251096" at bounding box center [183, 20] width 190 height 18
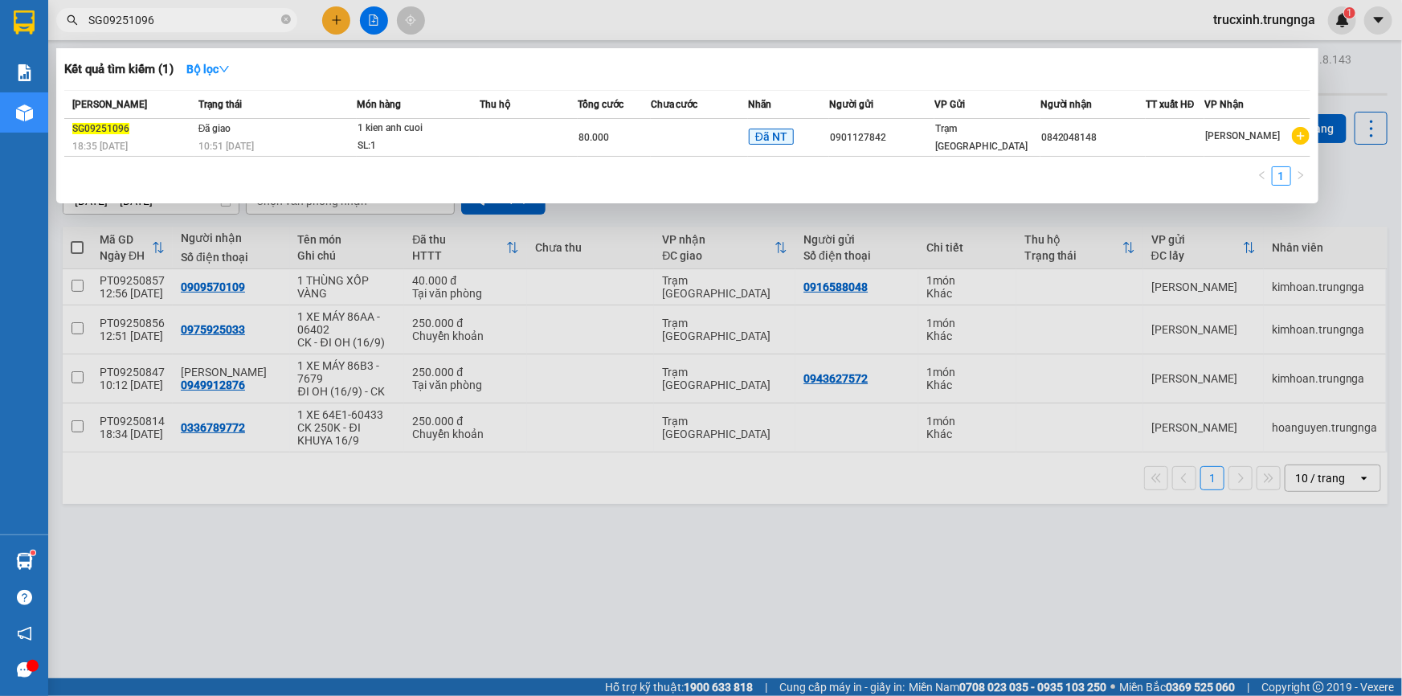
click at [197, 17] on input "SG09251096" at bounding box center [183, 20] width 190 height 18
paste input "80"
type input "SG09251080"
click at [292, 137] on div "08:40 - 14/09" at bounding box center [276, 146] width 157 height 18
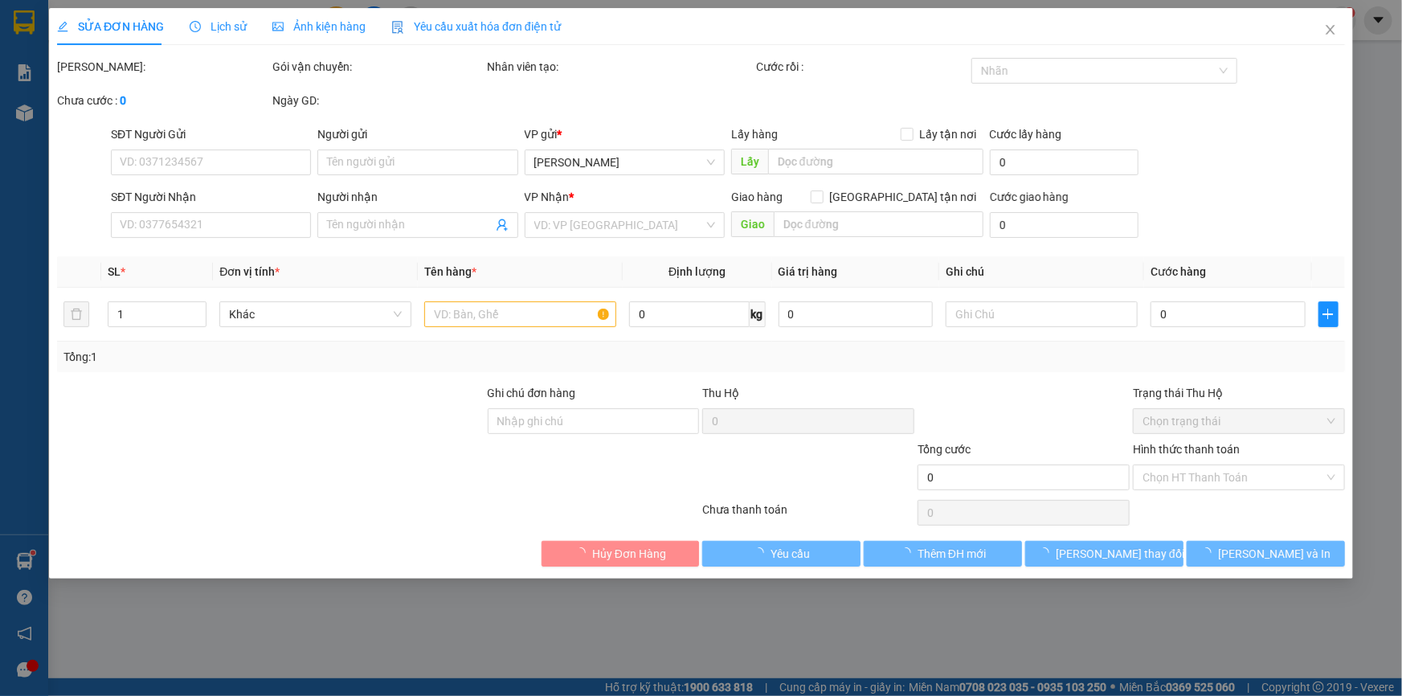
type input "0387837100"
type input "0857594528"
type input "Tiến"
type input "60.000"
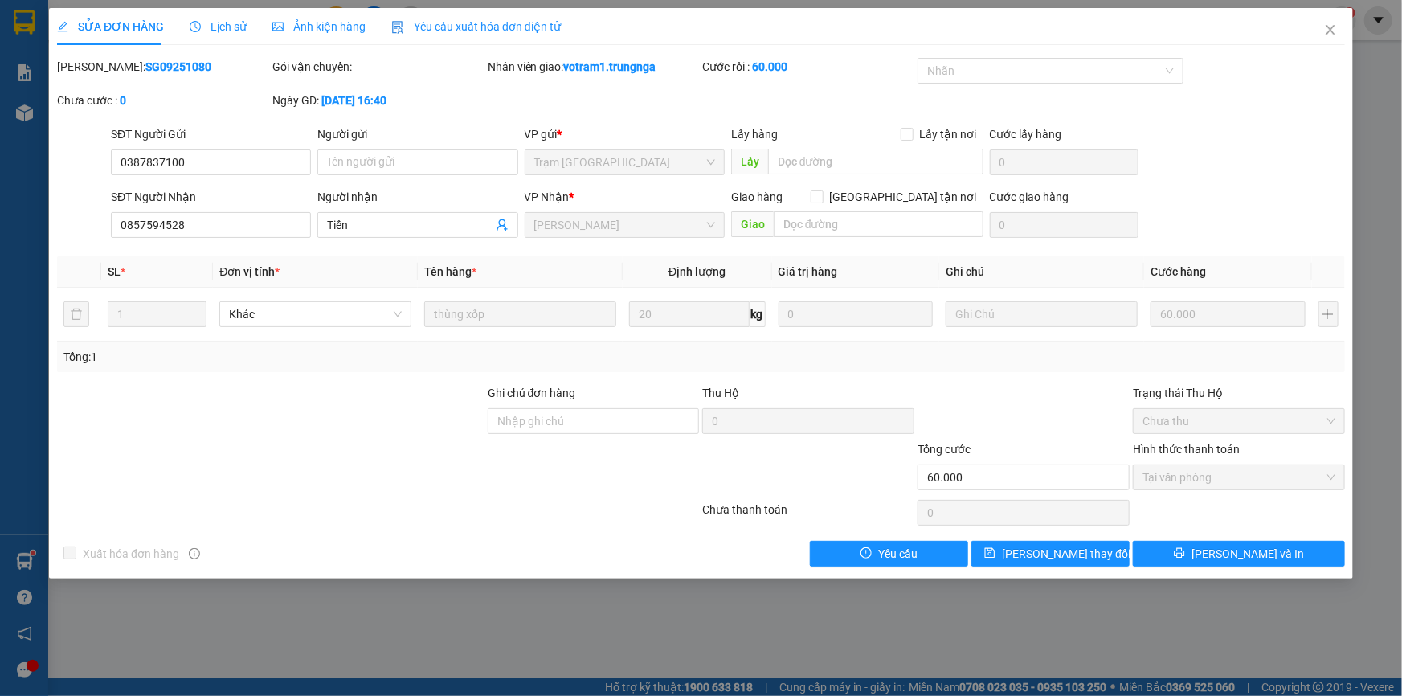
click at [202, 21] on span "Lịch sử" at bounding box center [218, 26] width 57 height 13
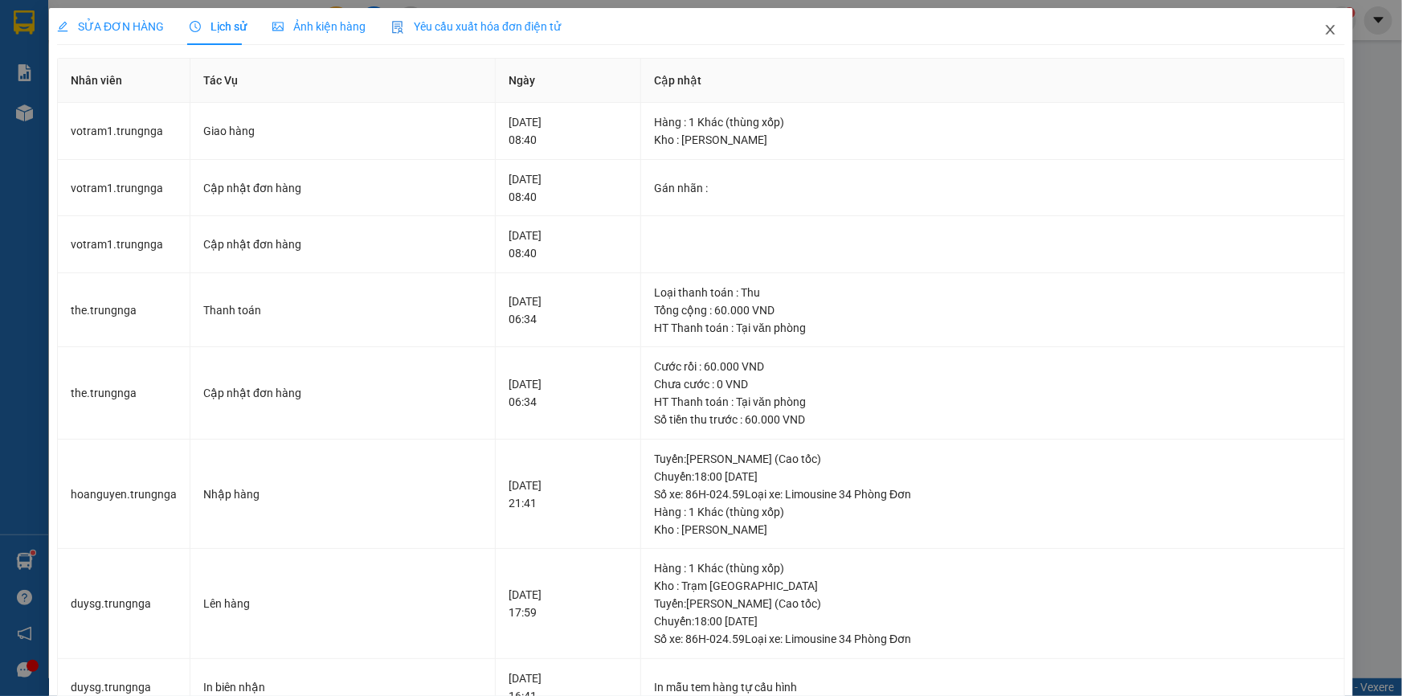
click at [1326, 28] on icon "close" at bounding box center [1330, 29] width 13 height 13
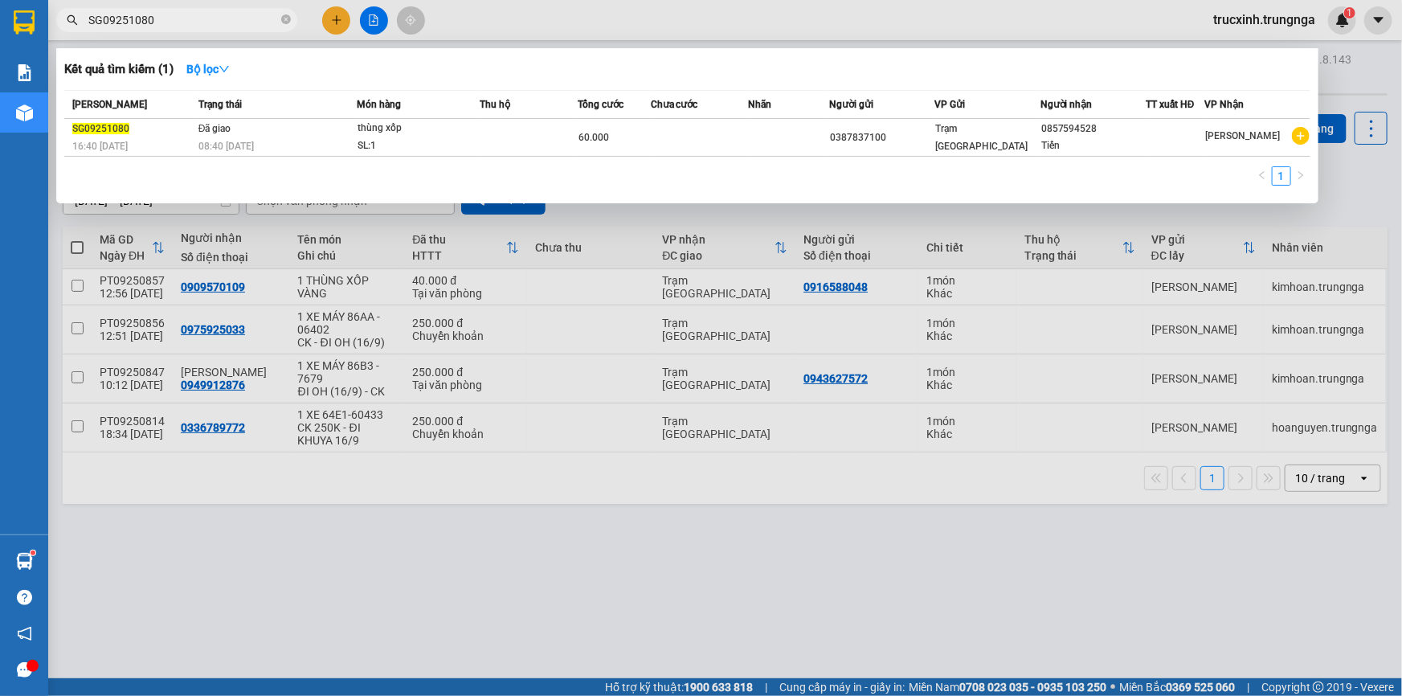
click at [200, 23] on input "SG09251080" at bounding box center [183, 20] width 190 height 18
click at [186, 18] on input "SG09251080" at bounding box center [183, 20] width 190 height 18
paste input "0965"
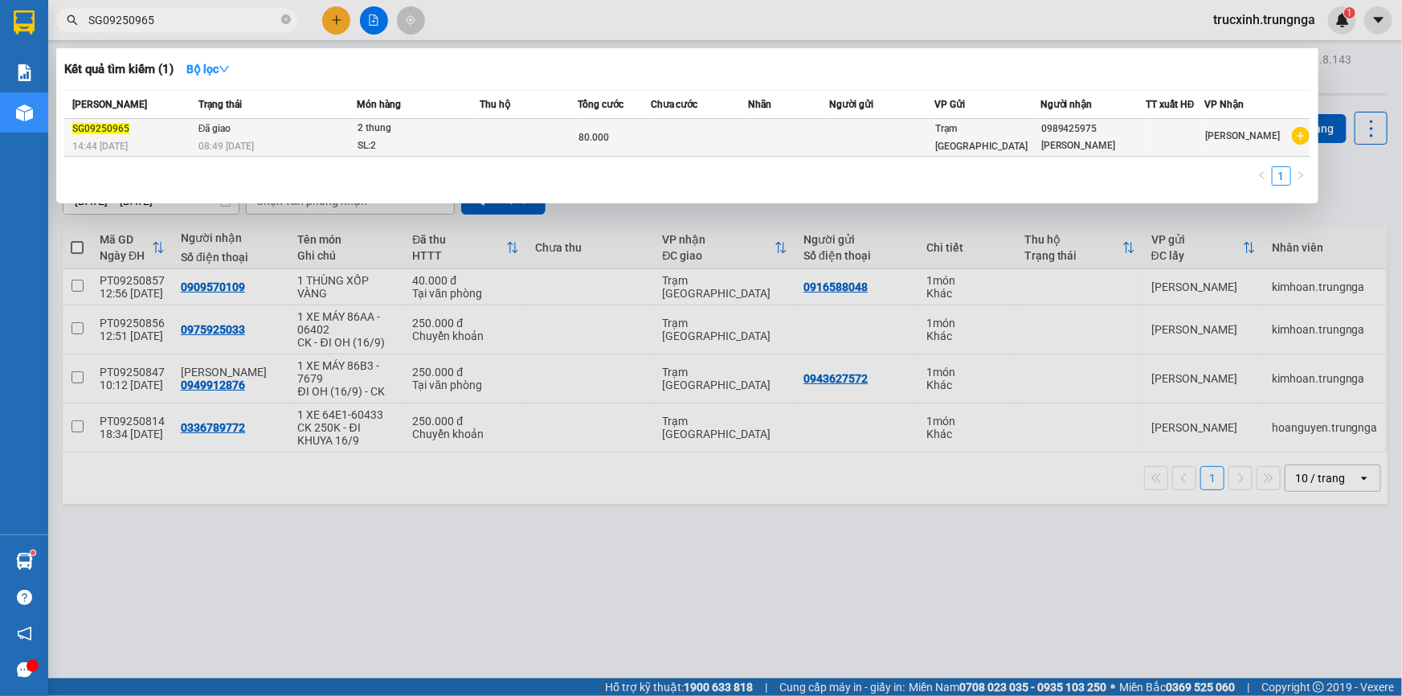
type input "SG09250965"
click at [333, 139] on div "08:49 - 14/09" at bounding box center [276, 146] width 157 height 18
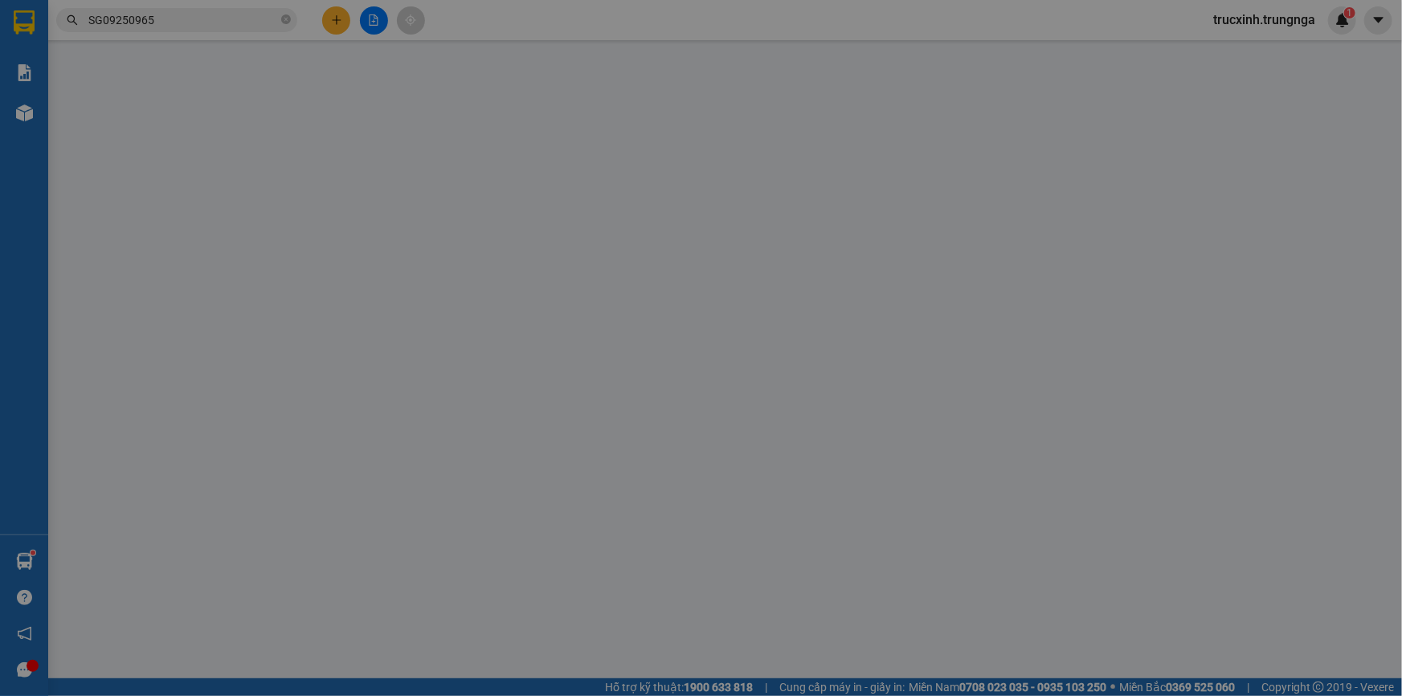
type input "0989425975"
type input "kim cuc"
type input "C THỂ GIAO"
type input "80.000"
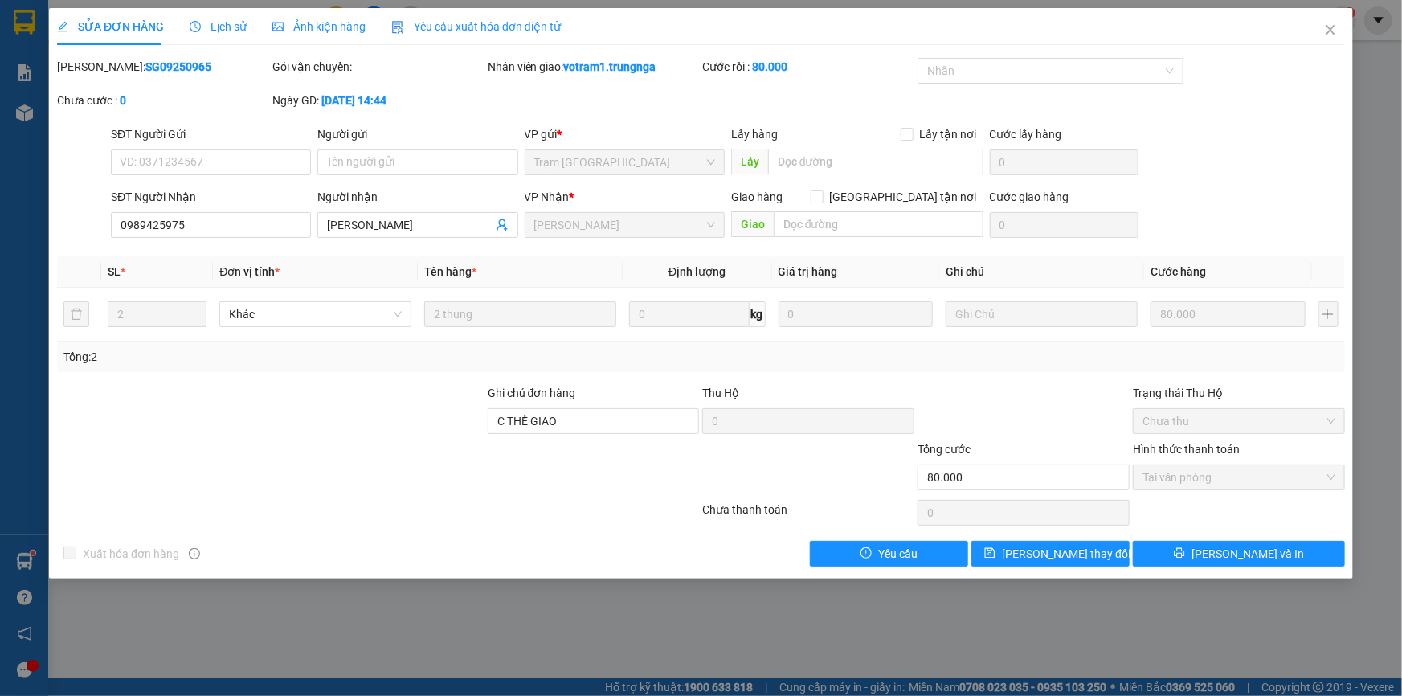
click at [227, 31] on span "Lịch sử" at bounding box center [218, 26] width 57 height 13
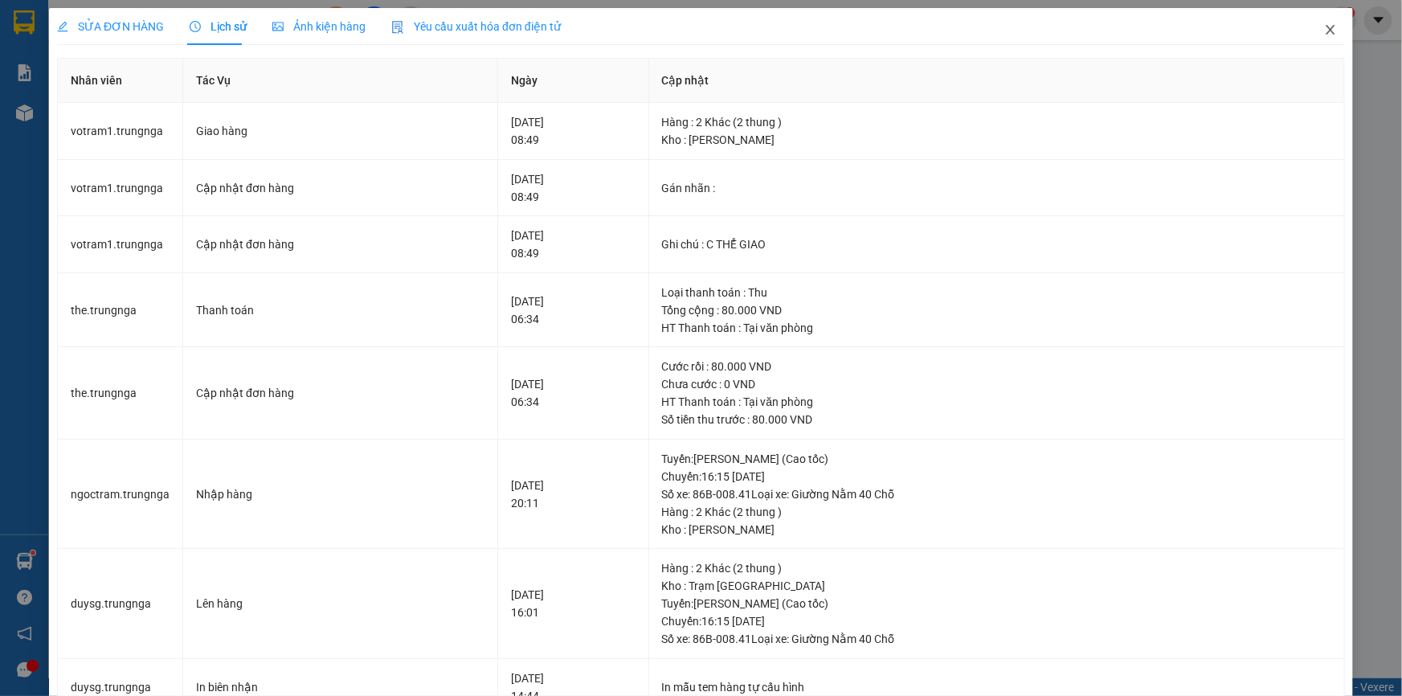
click at [1324, 34] on icon "close" at bounding box center [1330, 29] width 13 height 13
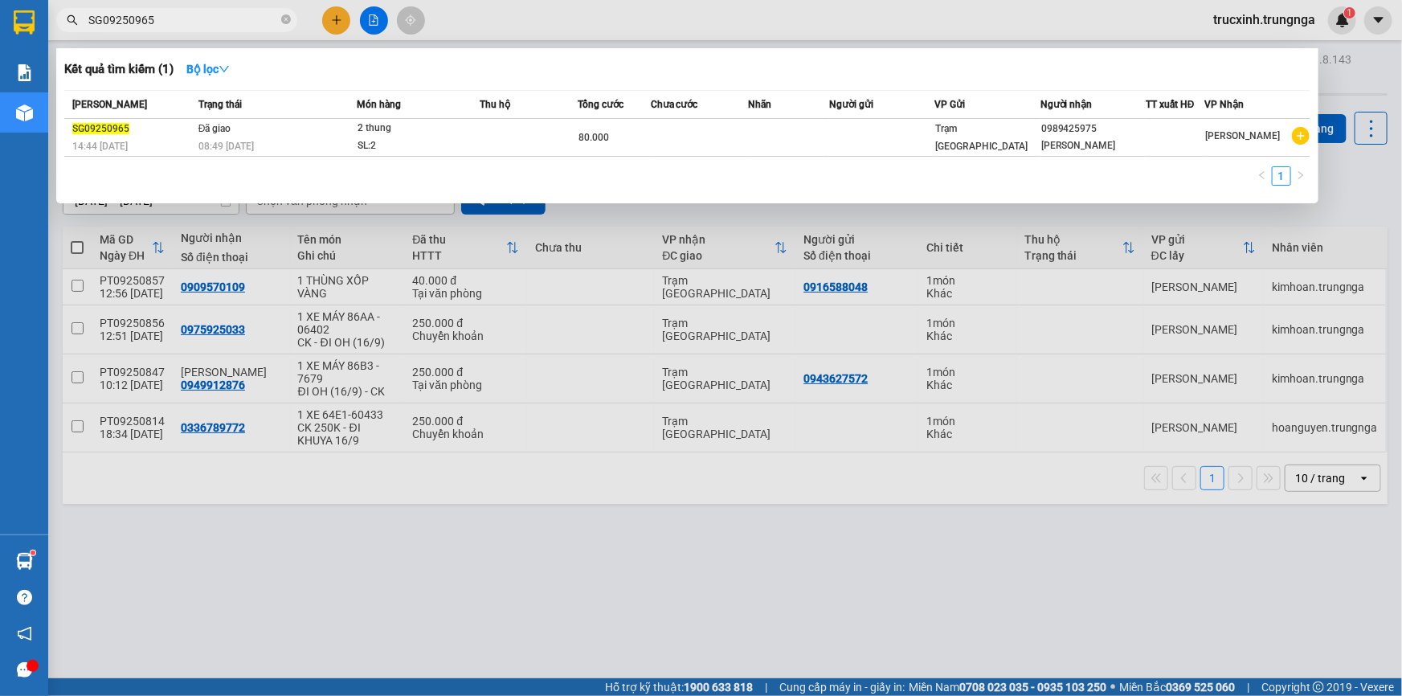
click at [169, 16] on input "SG09250965" at bounding box center [183, 20] width 190 height 18
paste input "1080"
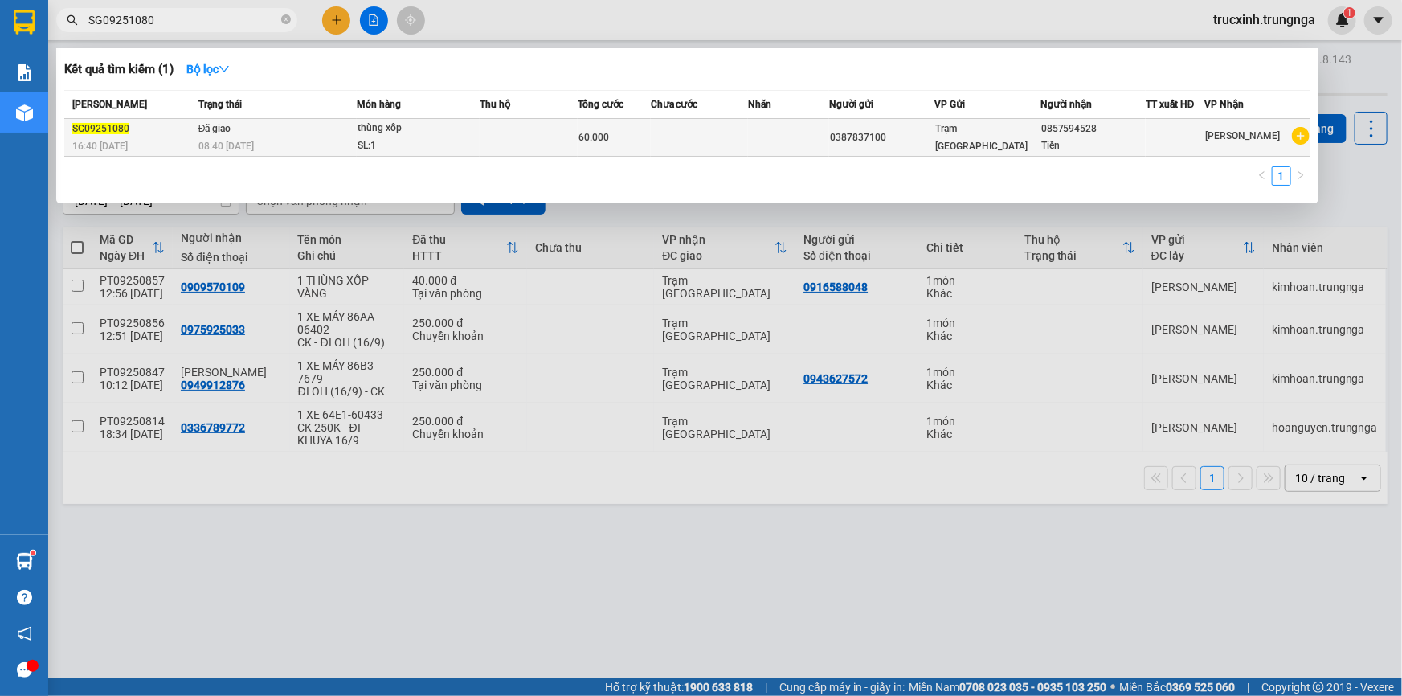
type input "SG09251080"
click at [334, 140] on div "08:40 - 14/09" at bounding box center [276, 146] width 157 height 18
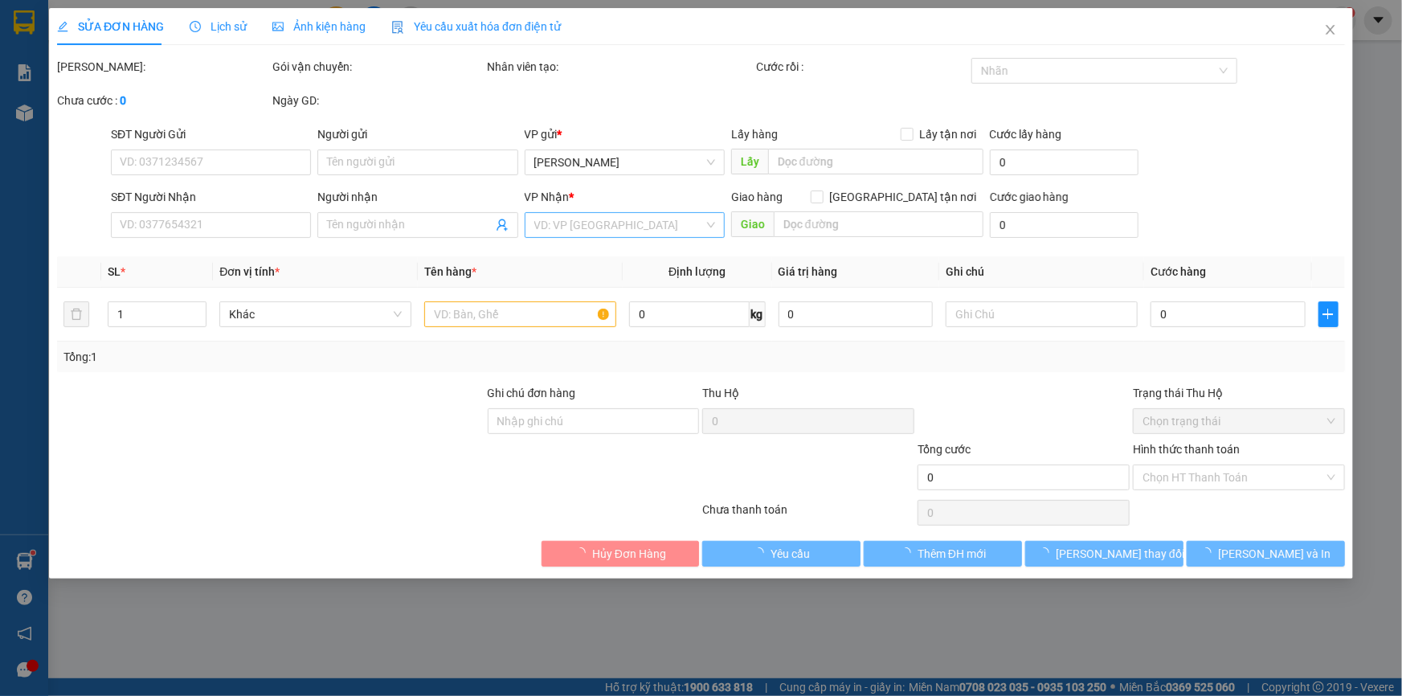
type input "0387837100"
type input "0857594528"
type input "Tiến"
type input "60.000"
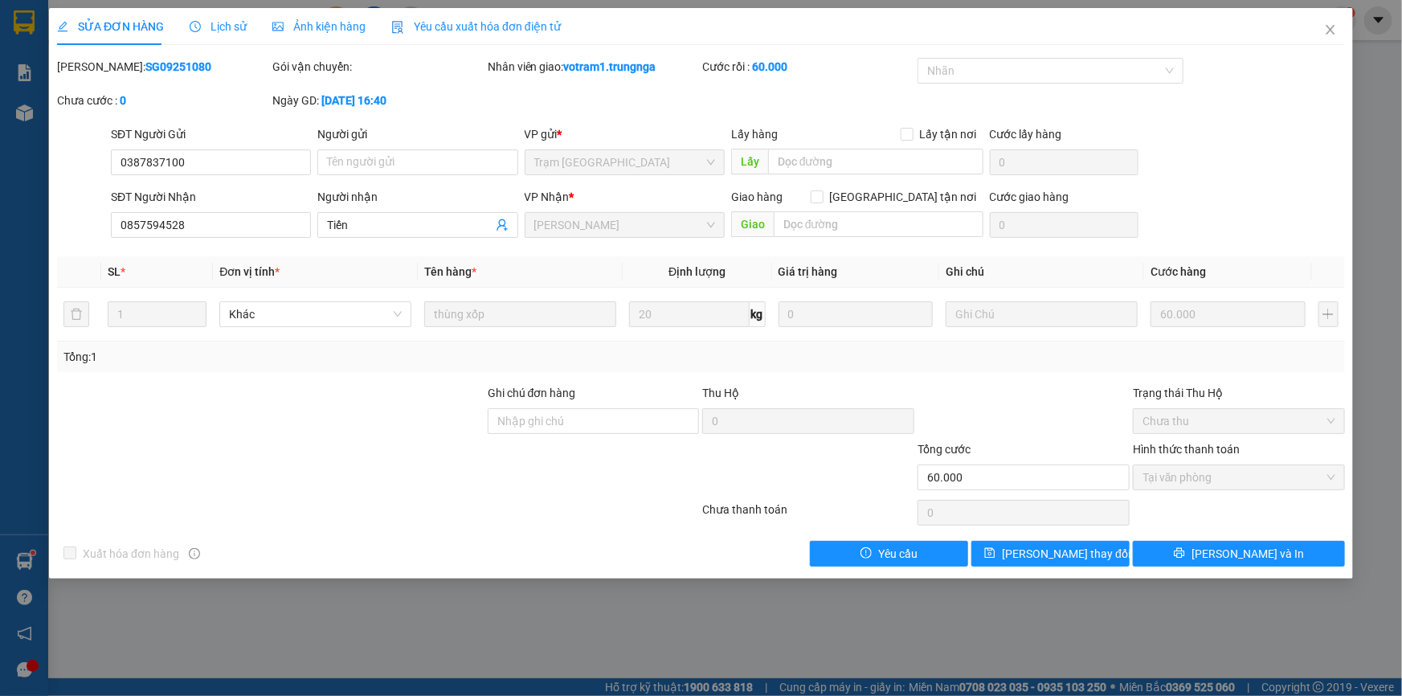
click at [214, 28] on span "Lịch sử" at bounding box center [218, 26] width 57 height 13
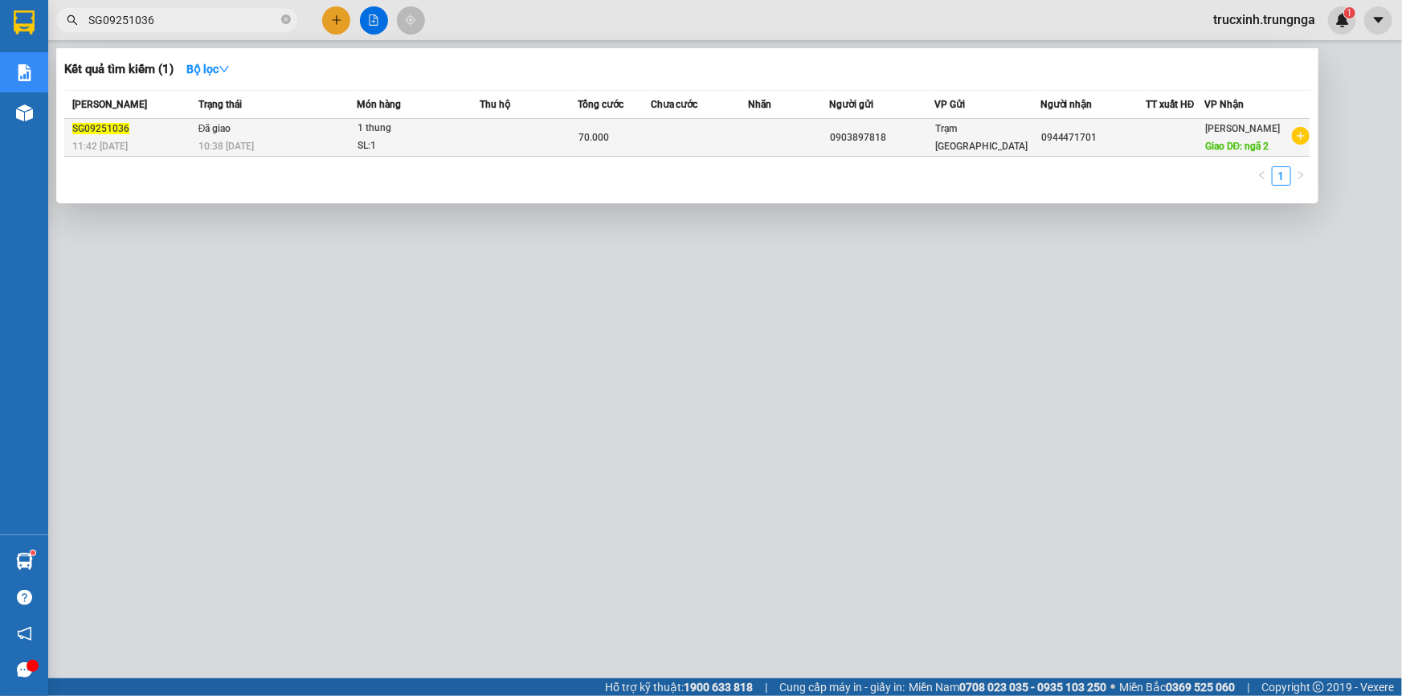
type input "SG09251036"
click at [235, 139] on span "10:38 - 15/09" at bounding box center [225, 145] width 55 height 13
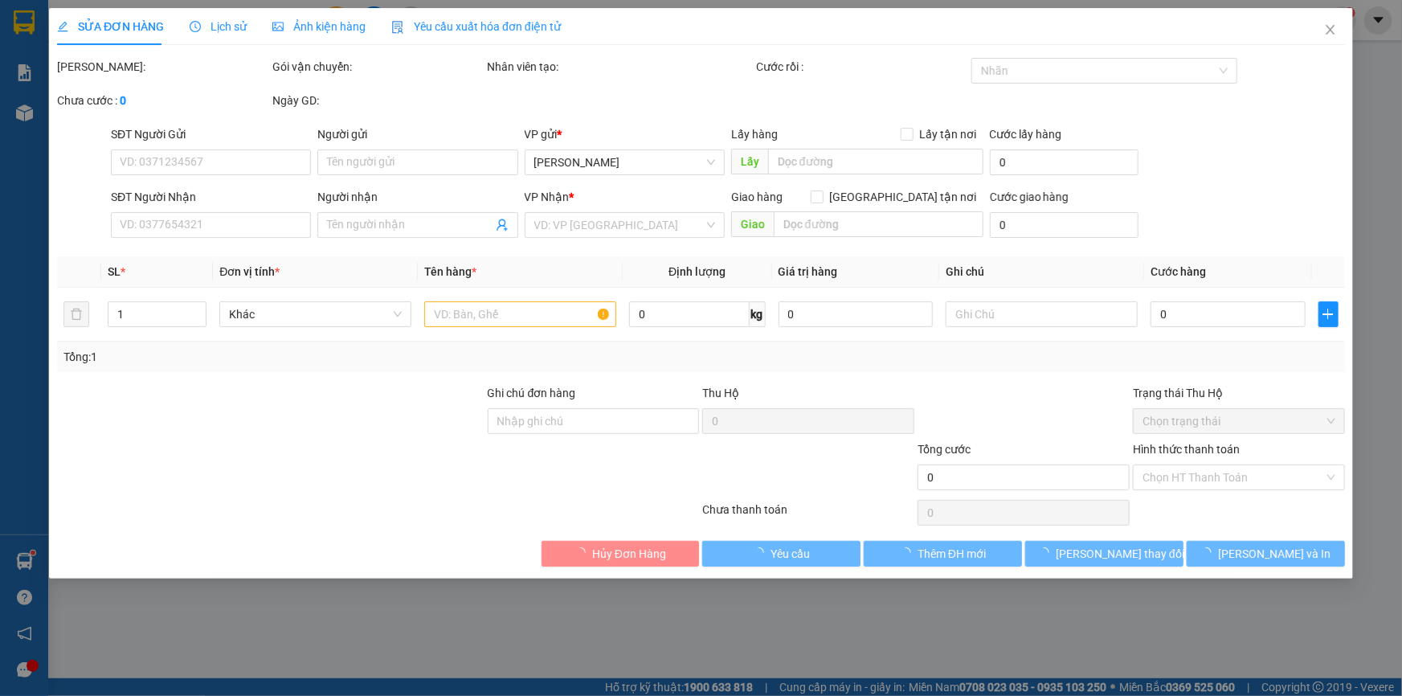
type input "0903897818"
type input "0944471701"
type input "ngã 2"
type input "70.000"
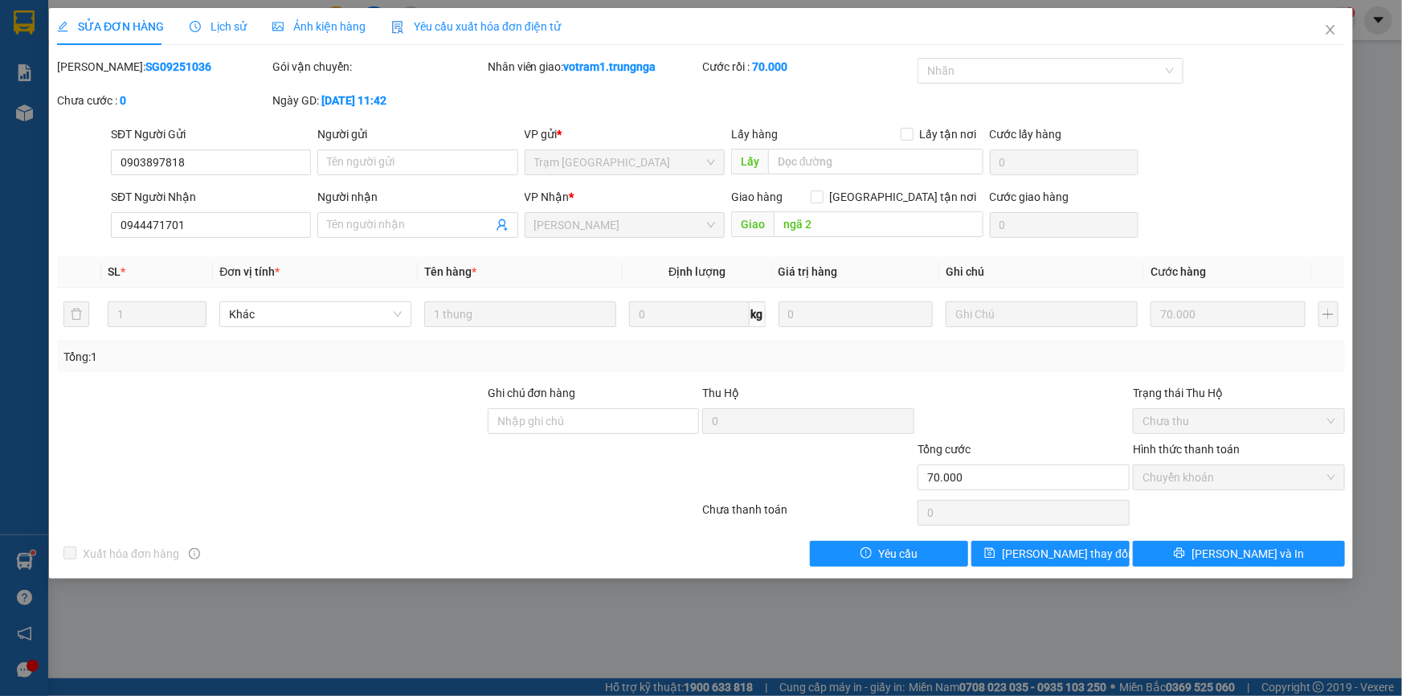
drag, startPoint x: 219, startPoint y: 26, endPoint x: 241, endPoint y: 28, distance: 21.8
click at [219, 26] on span "Lịch sử" at bounding box center [218, 26] width 57 height 13
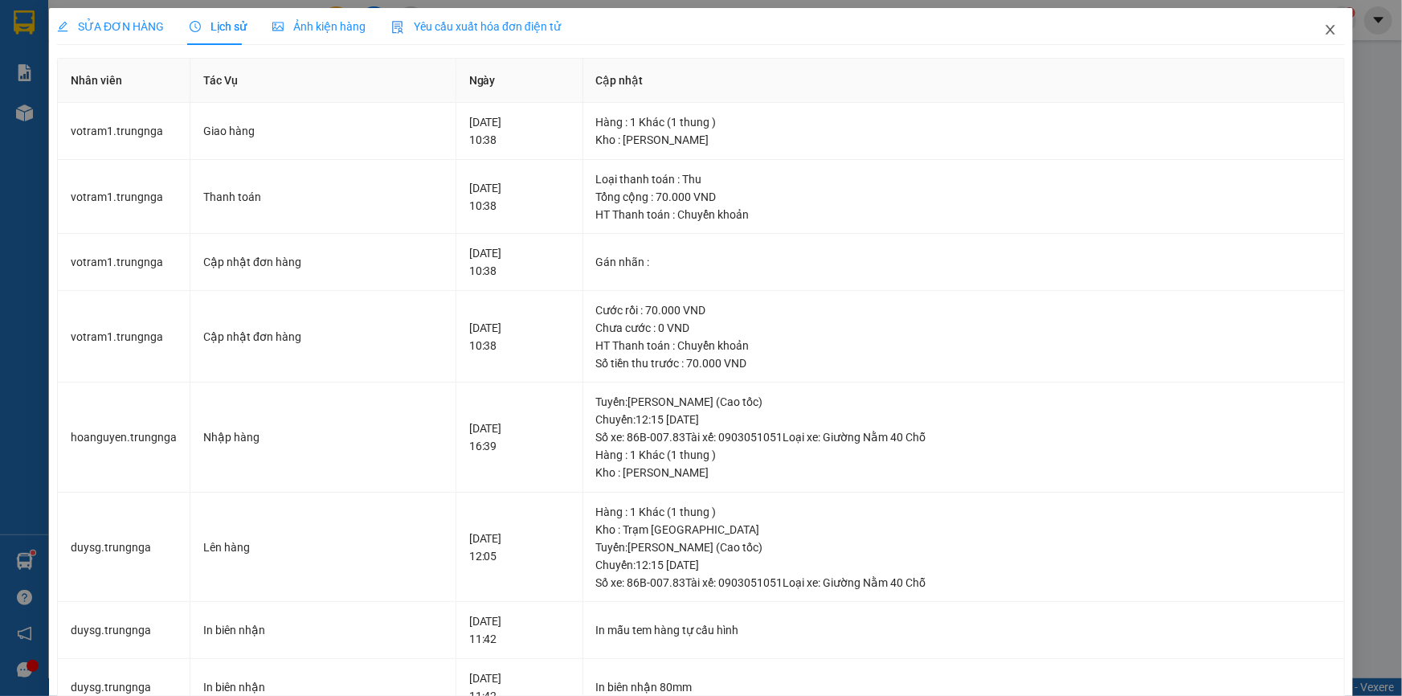
drag, startPoint x: 1323, startPoint y: 27, endPoint x: 1294, endPoint y: 27, distance: 29.7
click at [1324, 27] on icon "close" at bounding box center [1330, 29] width 13 height 13
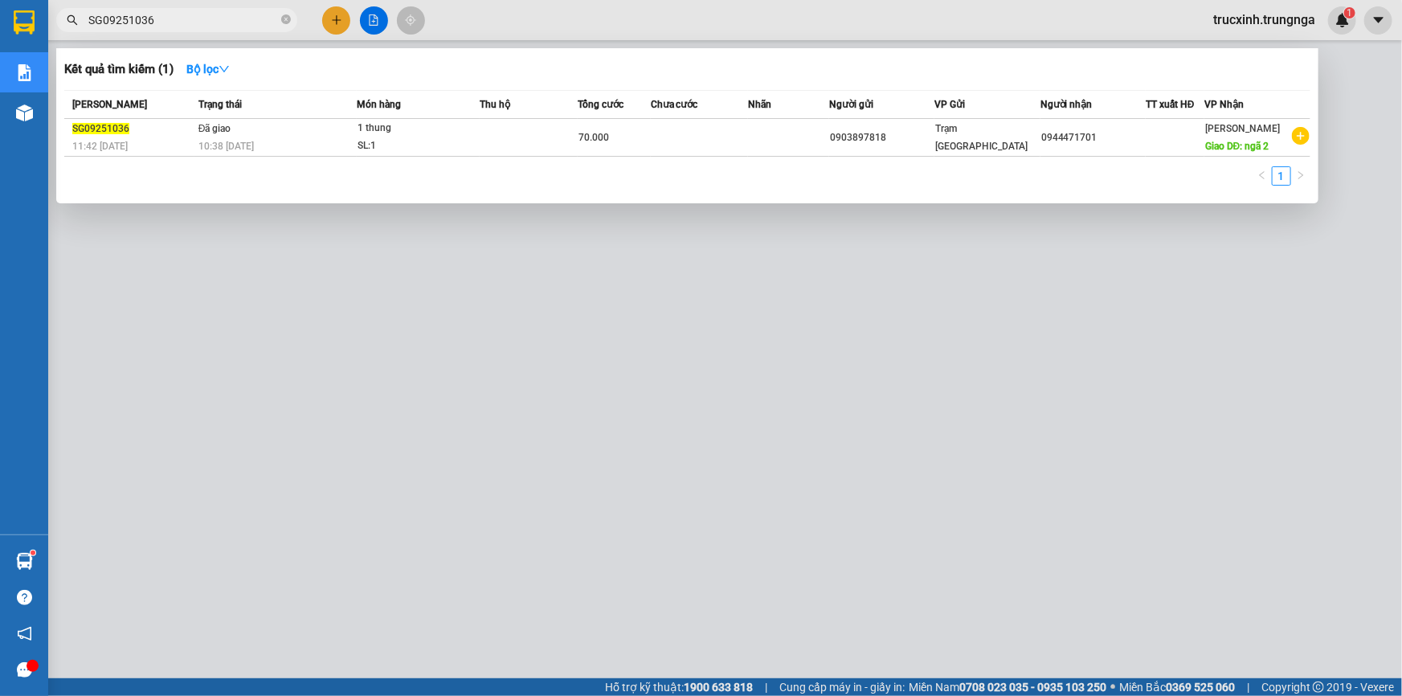
click at [165, 29] on span "SG09251036" at bounding box center [176, 20] width 241 height 24
click at [167, 23] on input "SG09251036" at bounding box center [183, 20] width 190 height 18
paste input "52"
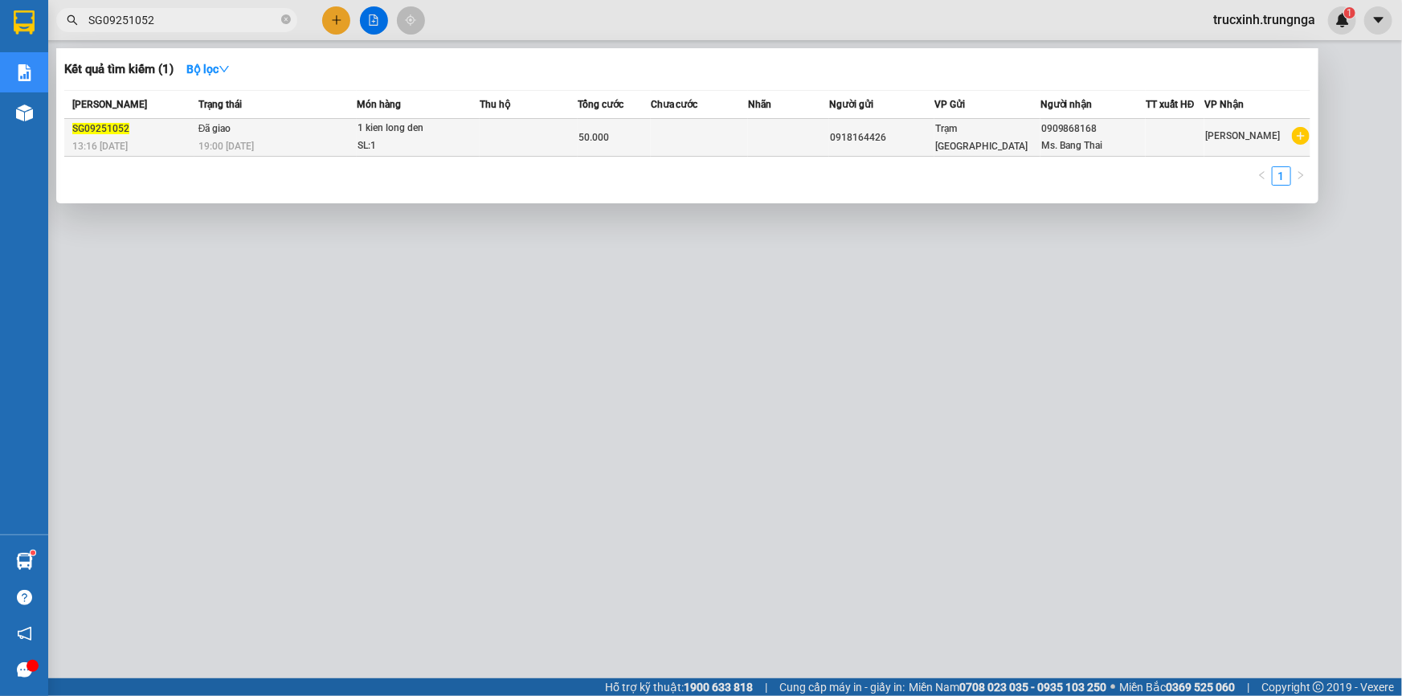
type input "SG09251052"
click at [258, 137] on div "19:00 - 13/09" at bounding box center [276, 146] width 157 height 18
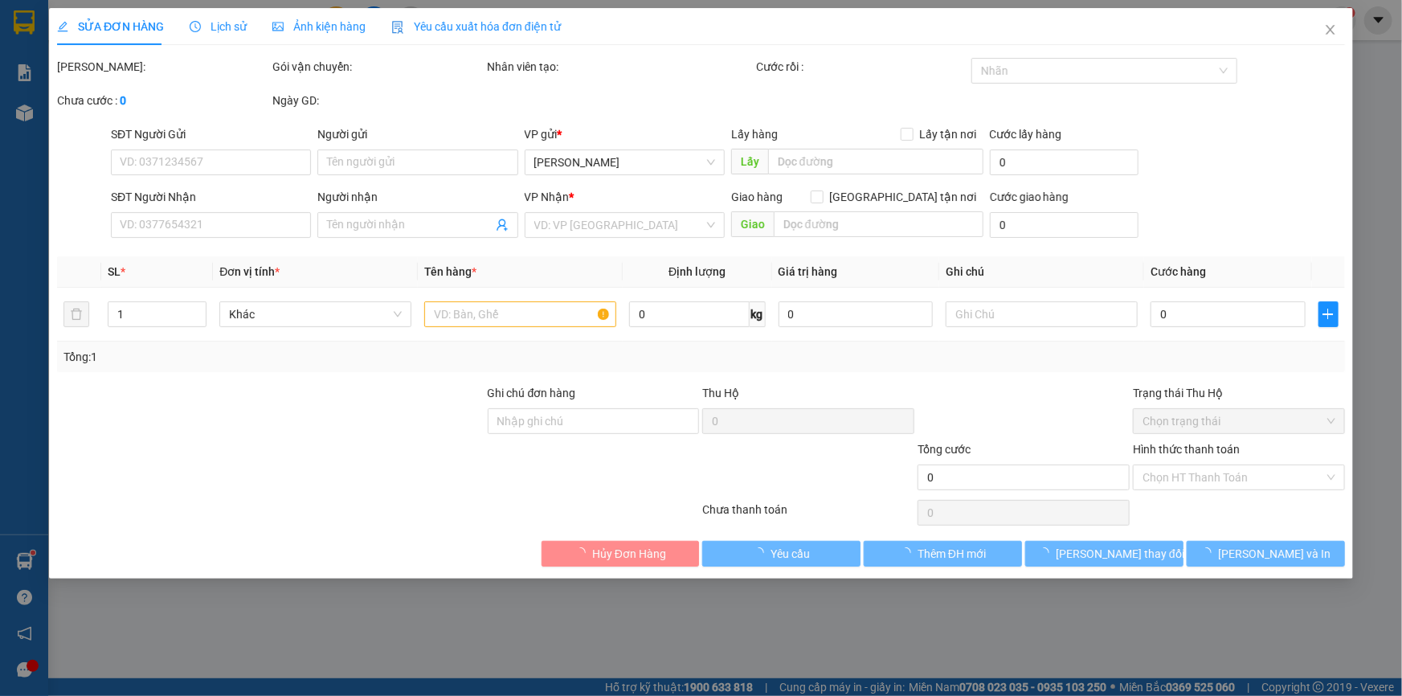
type input "0918164426"
type input "0909868168"
type input "Ms. Bang Thai"
type input "50.000"
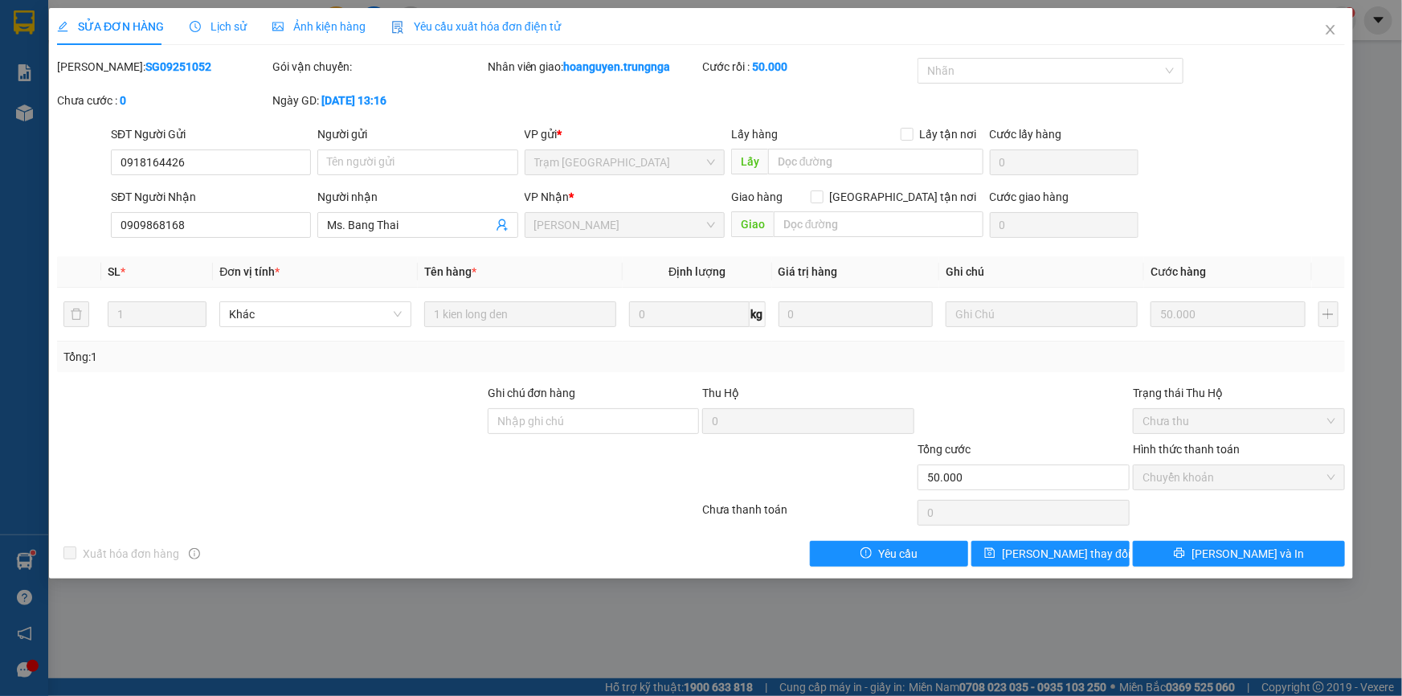
click at [236, 23] on span "Lịch sử" at bounding box center [218, 26] width 57 height 13
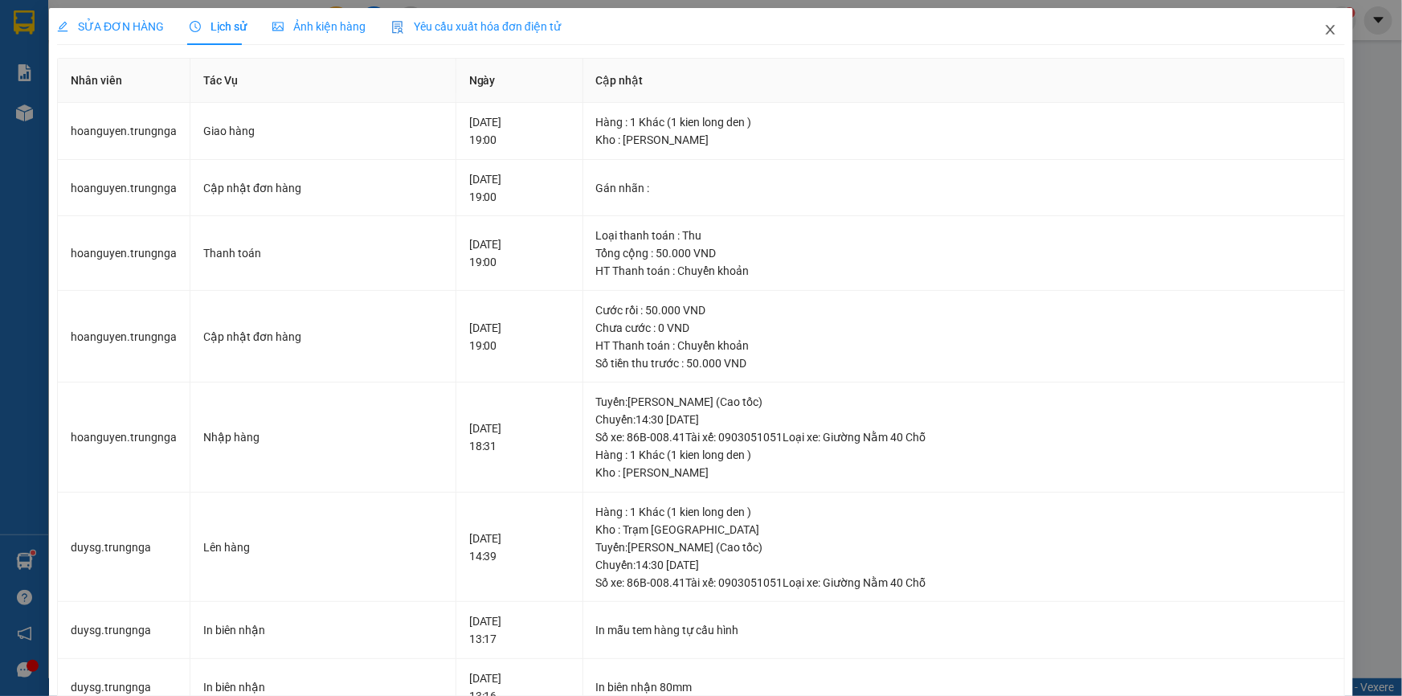
click at [1324, 32] on icon "close" at bounding box center [1330, 29] width 13 height 13
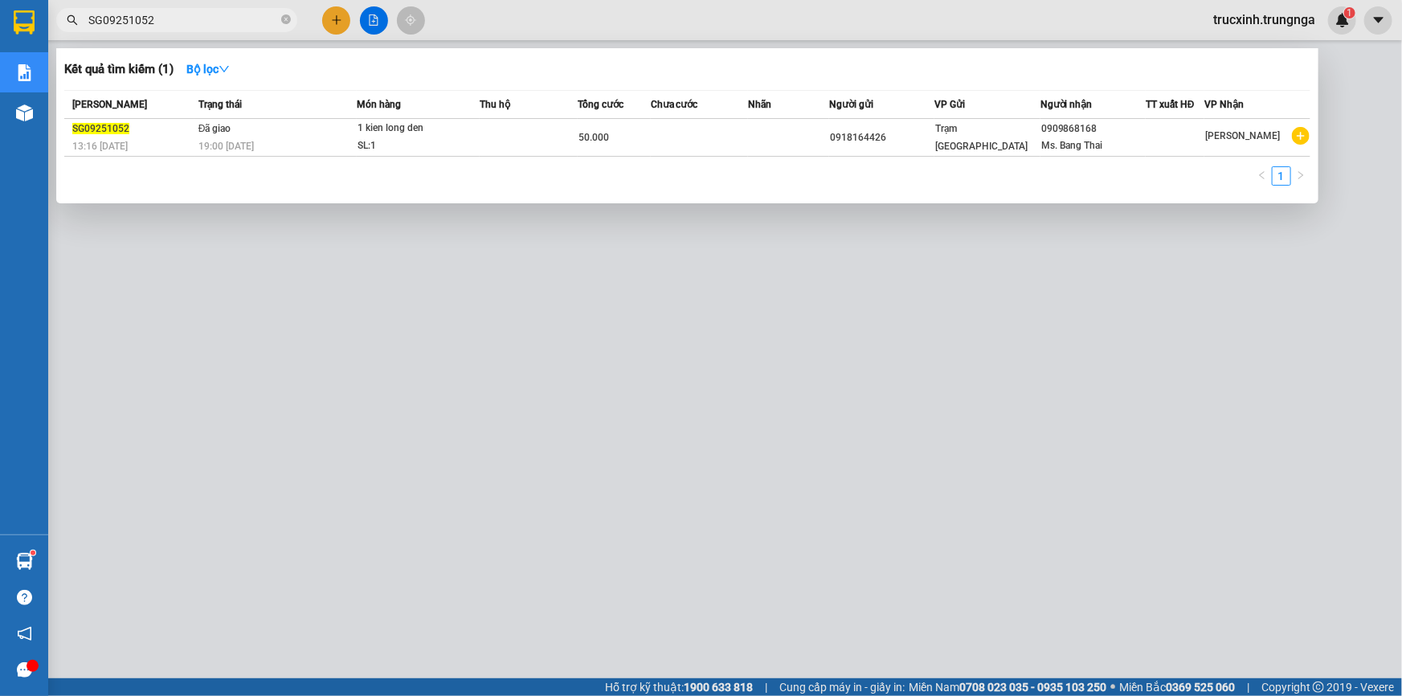
click at [224, 19] on input "SG09251052" at bounding box center [183, 20] width 190 height 18
paste input "80"
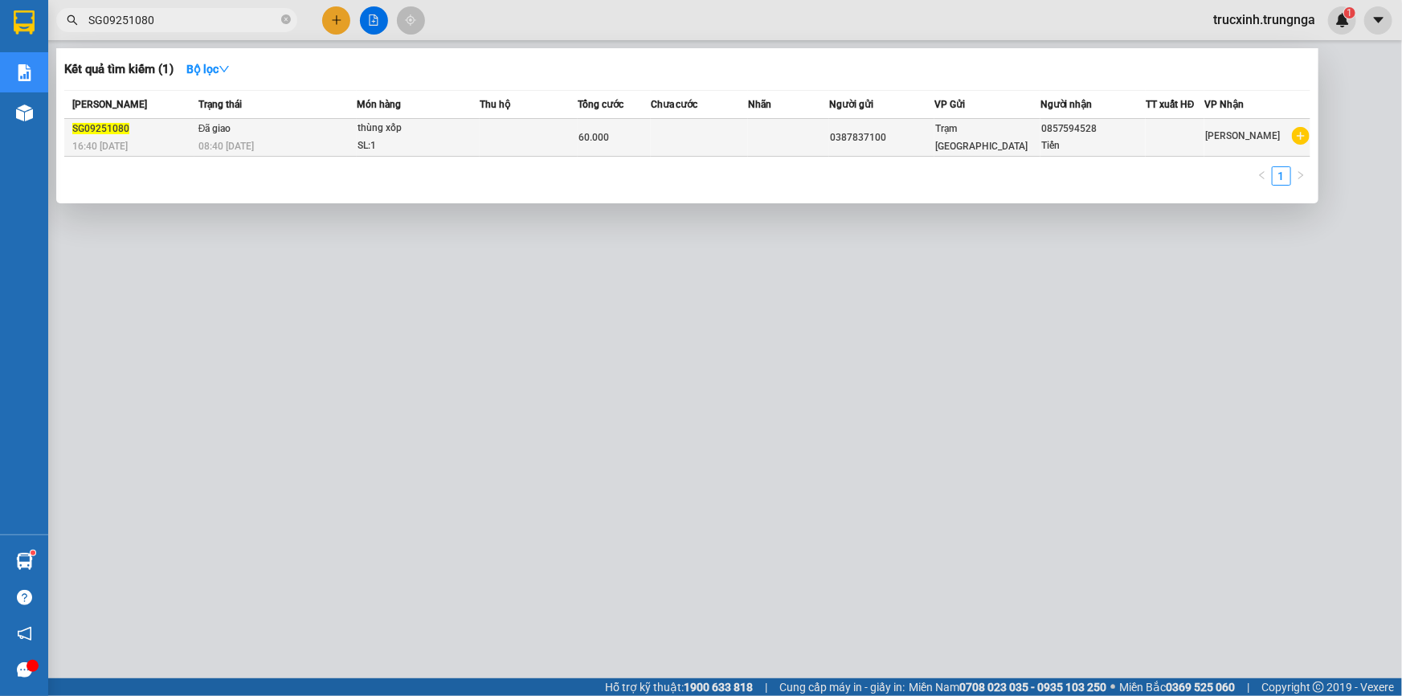
type input "SG09251080"
click at [347, 136] on td "Đã giao 08:40 - 14/09" at bounding box center [275, 138] width 162 height 38
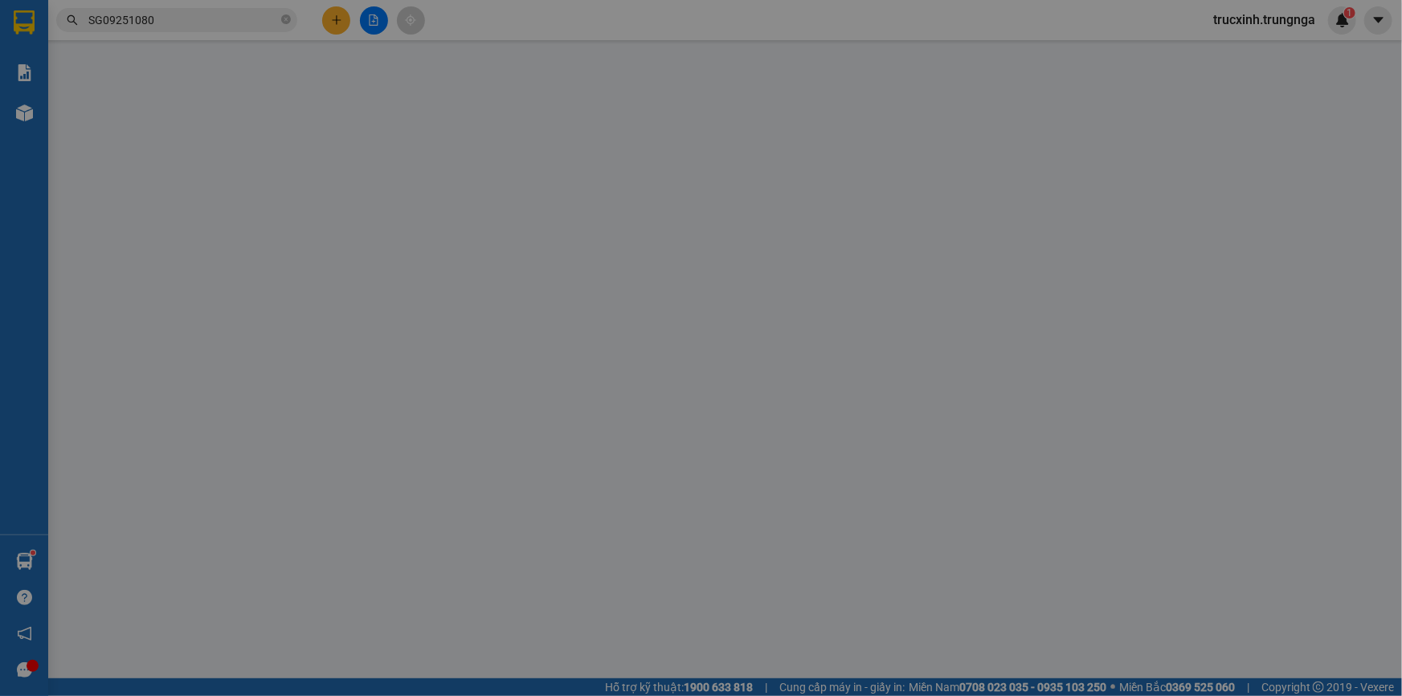
type input "0387837100"
type input "0857594528"
type input "Tiến"
type input "60.000"
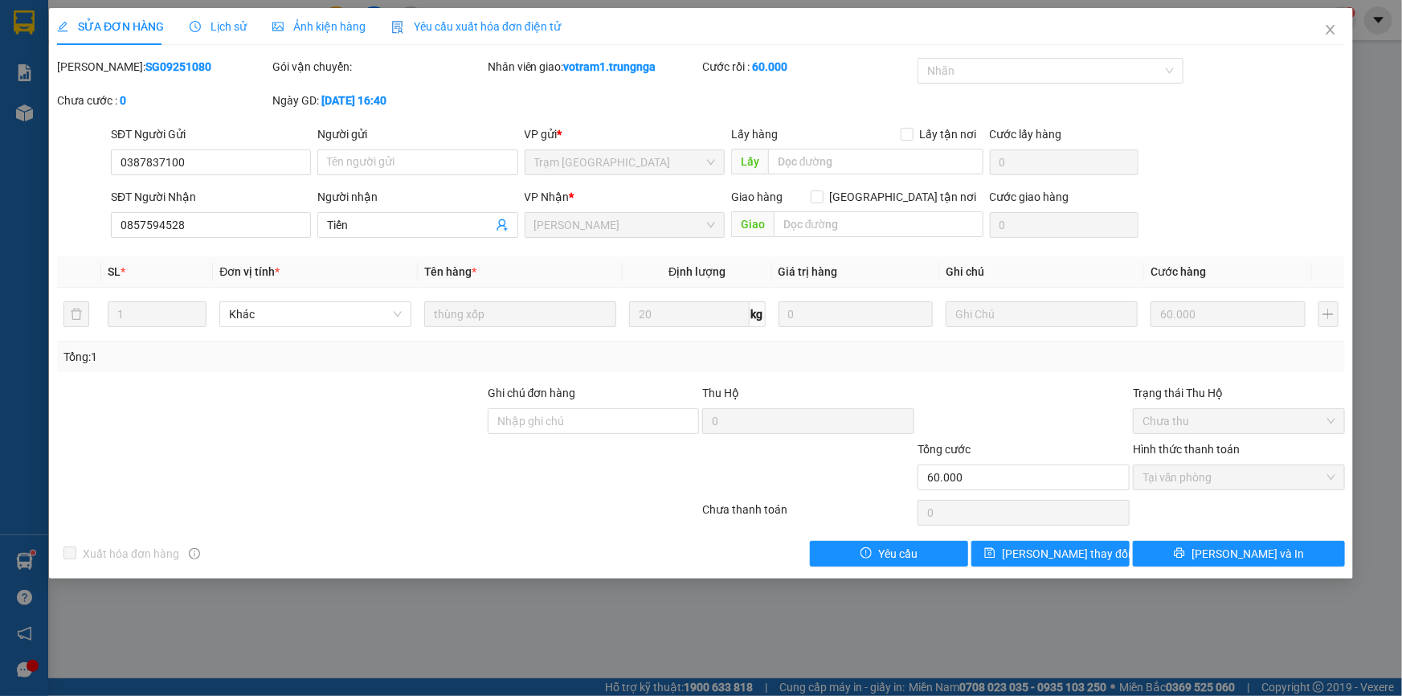
click at [225, 29] on span "Lịch sử" at bounding box center [218, 26] width 57 height 13
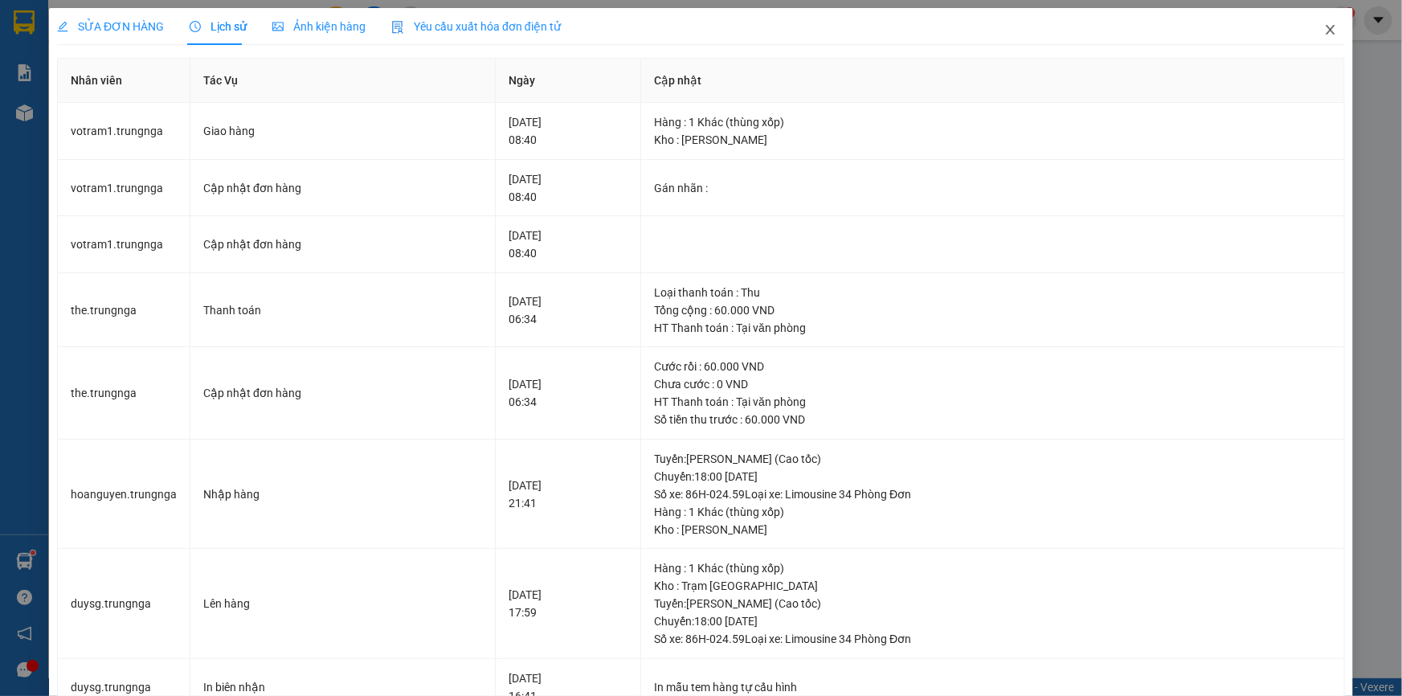
click at [1324, 36] on icon "close" at bounding box center [1330, 29] width 13 height 13
